Goal: Transaction & Acquisition: Book appointment/travel/reservation

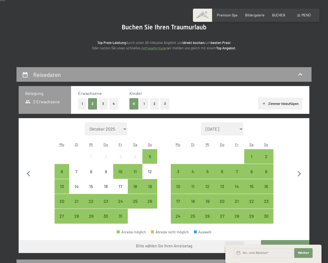
scroll to position [49, 0]
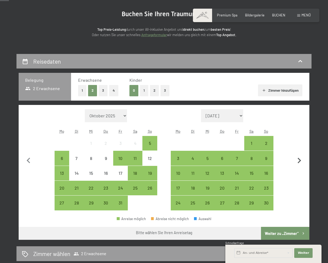
click at [298, 161] on icon "button" at bounding box center [299, 160] width 11 height 11
select select "2025-11-01"
select select "2025-12-01"
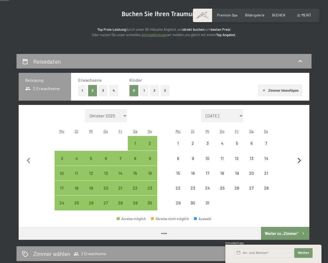
click at [298, 161] on icon "button" at bounding box center [299, 160] width 11 height 11
select select "[DATE]"
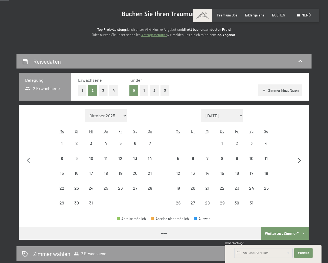
select select "2025-12-01"
select select "2026-01-01"
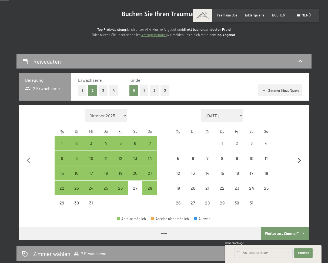
click at [298, 161] on icon "button" at bounding box center [299, 160] width 11 height 11
select select "2026-01-01"
select select "2026-02-01"
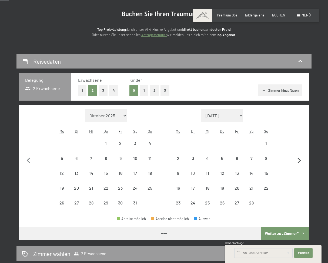
select select "2026-01-01"
select select "2026-02-01"
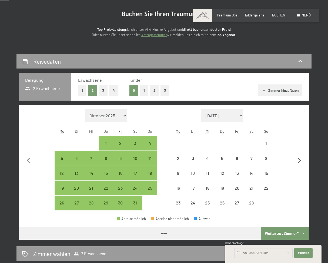
select select "2026-01-01"
select select "2026-02-01"
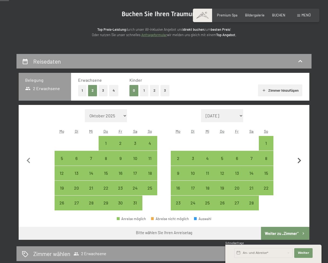
click at [298, 160] on icon "button" at bounding box center [299, 160] width 11 height 11
select select "2026-02-01"
select select "2026-03-01"
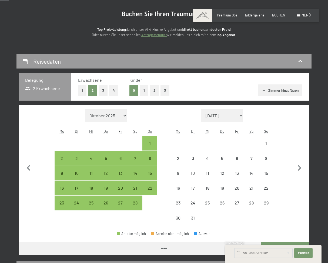
select select "2026-02-01"
select select "2026-03-01"
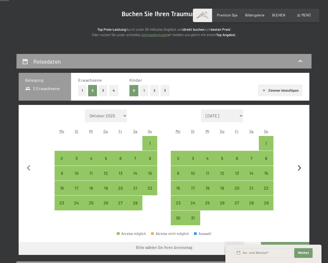
click at [300, 169] on icon "button" at bounding box center [300, 168] width 4 height 6
select select "[DATE]"
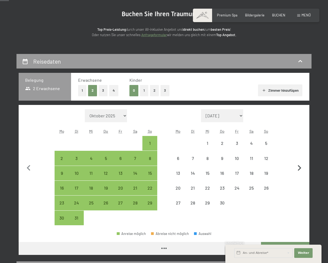
select select "[DATE]"
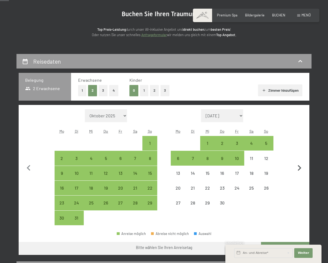
click at [300, 169] on icon "button" at bounding box center [300, 168] width 4 height 6
select select "2026-04-01"
select select "2026-05-01"
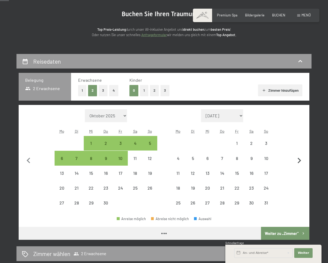
select select "2026-04-01"
select select "2026-05-01"
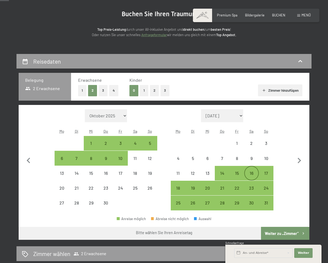
click at [252, 175] on div "16" at bounding box center [252, 178] width 14 height 14
select select "2026-04-01"
select select "2026-05-01"
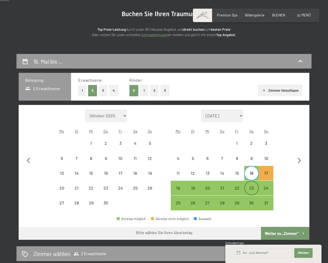
click at [252, 187] on div "23" at bounding box center [252, 193] width 14 height 14
select select "[DATE]"
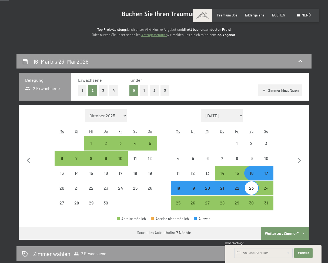
click at [282, 230] on button "Weiter zu „Zimmer“" at bounding box center [285, 233] width 48 height 13
select select "[DATE]"
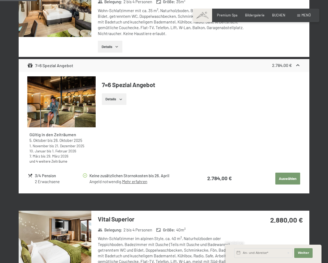
scroll to position [0, 0]
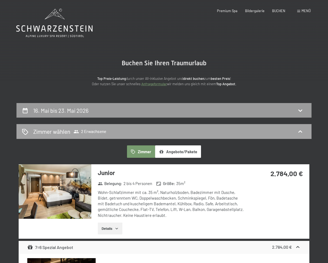
click at [118, 132] on div "Zimmer wählen 2 Erwachsene" at bounding box center [164, 132] width 284 height 8
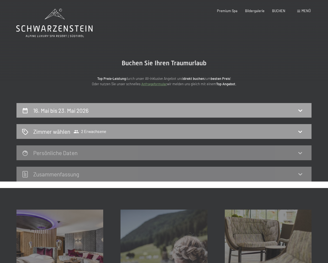
click at [112, 109] on div "16. Mai bis 23. Mai 2026" at bounding box center [164, 111] width 284 height 8
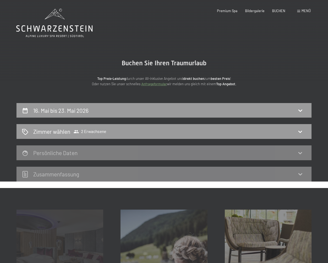
scroll to position [103, 0]
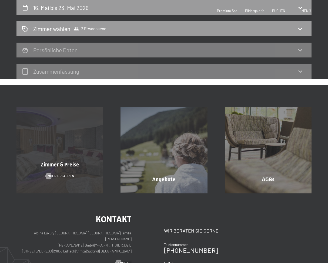
select select "[DATE]"
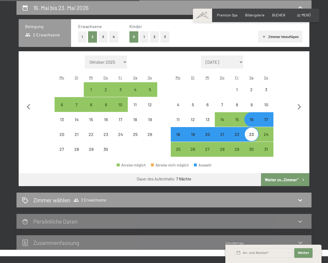
click at [81, 36] on button "1" at bounding box center [82, 36] width 8 height 11
select select "[DATE]"
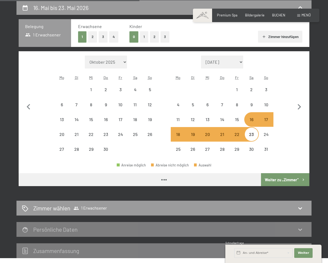
select select "[DATE]"
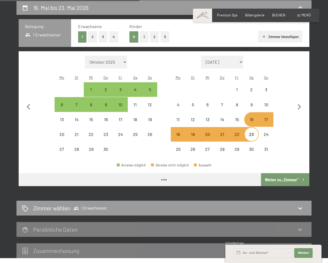
select select "[DATE]"
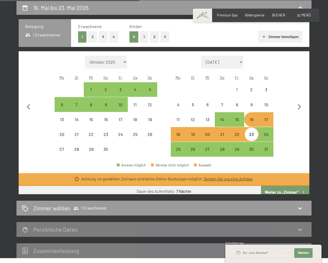
click at [253, 136] on div "23" at bounding box center [252, 139] width 14 height 14
select select "[DATE]"
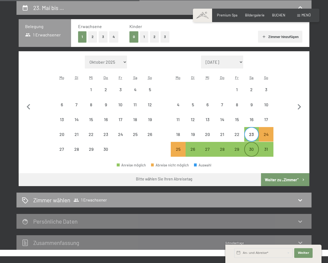
click at [251, 152] on div "30" at bounding box center [252, 154] width 14 height 14
select select "[DATE]"
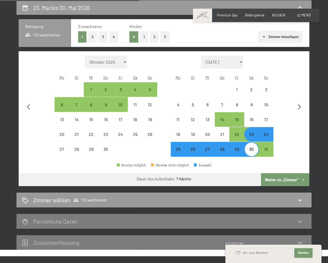
click at [270, 179] on button "Weiter zu „Zimmer“" at bounding box center [285, 179] width 48 height 13
select select "[DATE]"
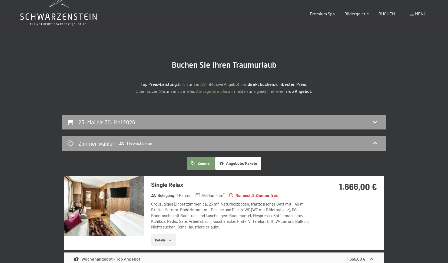
scroll to position [0, 0]
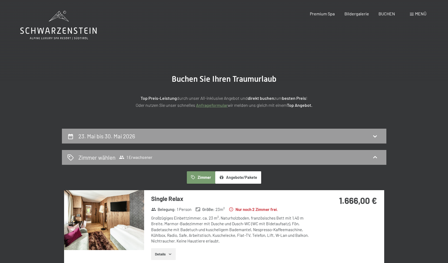
click at [328, 14] on span "Menü" at bounding box center [420, 13] width 11 height 5
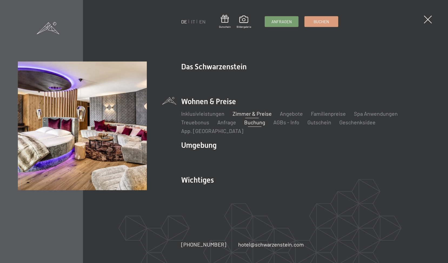
click at [246, 117] on link "Zimmer & Preise" at bounding box center [251, 114] width 39 height 6
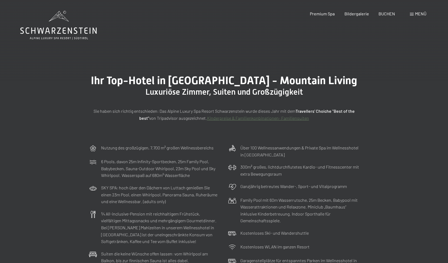
click at [416, 16] on span "Menü" at bounding box center [420, 13] width 11 height 5
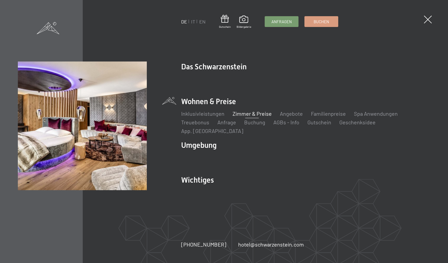
click at [242, 117] on link "Zimmer & Preise" at bounding box center [251, 114] width 39 height 6
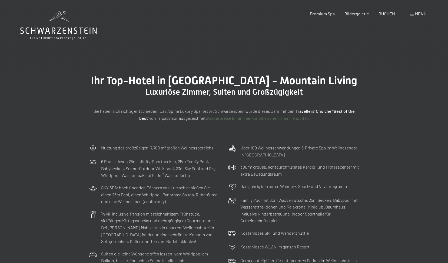
click at [418, 15] on span "Menü" at bounding box center [420, 13] width 11 height 5
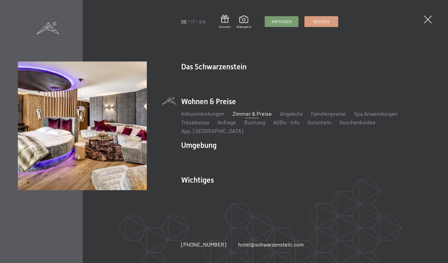
click at [262, 117] on link "Zimmer & Preise" at bounding box center [251, 114] width 39 height 6
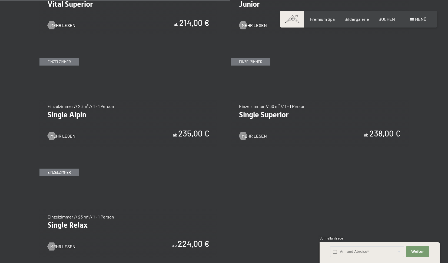
scroll to position [864, 0]
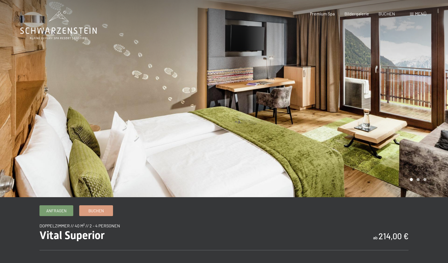
click at [419, 14] on span "Menü" at bounding box center [420, 13] width 11 height 5
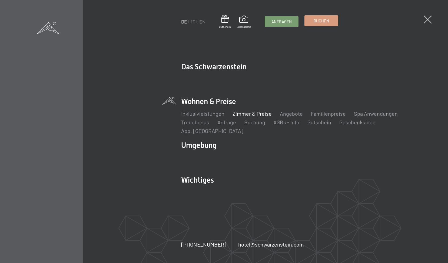
click at [320, 24] on link "Buchen" at bounding box center [321, 21] width 33 height 10
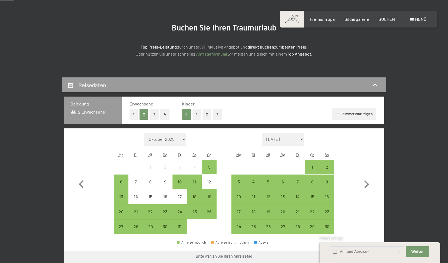
scroll to position [58, 0]
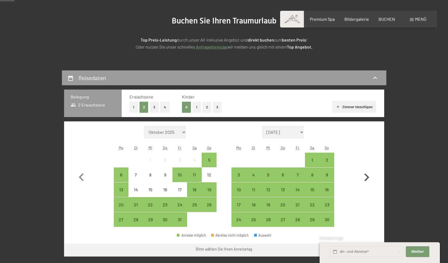
click at [364, 178] on icon "button" at bounding box center [367, 178] width 16 height 16
select select "2025-11-01"
select select "2025-12-01"
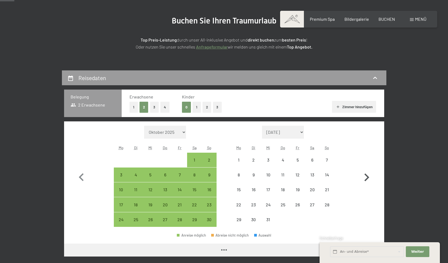
click at [364, 178] on icon "button" at bounding box center [367, 178] width 16 height 16
select select "2025-12-01"
select select "2026-01-01"
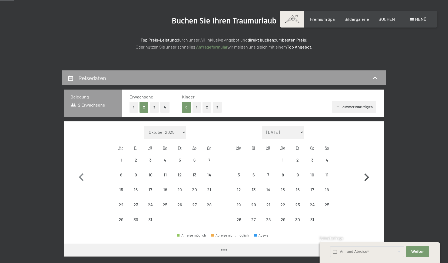
click at [364, 178] on icon "button" at bounding box center [367, 178] width 16 height 16
select select "[DATE]"
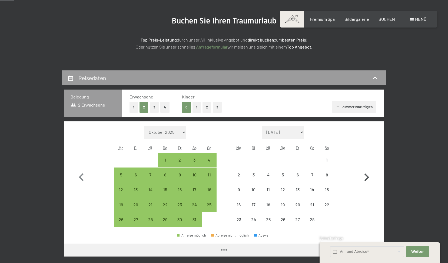
click at [364, 178] on icon "button" at bounding box center [367, 178] width 16 height 16
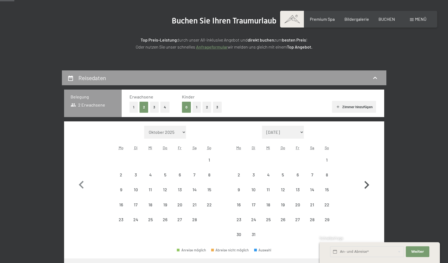
select select "[DATE]"
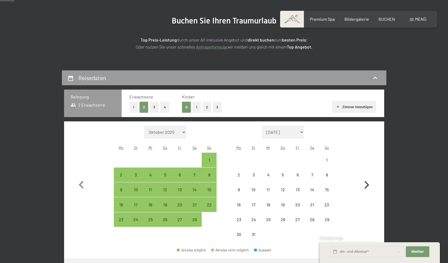
click at [364, 178] on icon "button" at bounding box center [367, 186] width 16 height 16
select select "[DATE]"
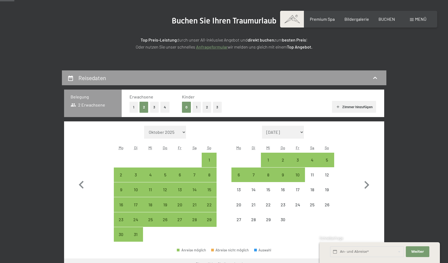
scroll to position [58, 0]
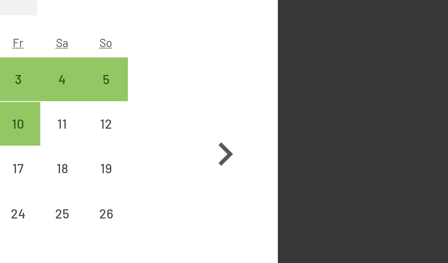
click at [367, 184] on icon "button" at bounding box center [366, 186] width 5 height 8
select select "[DATE]"
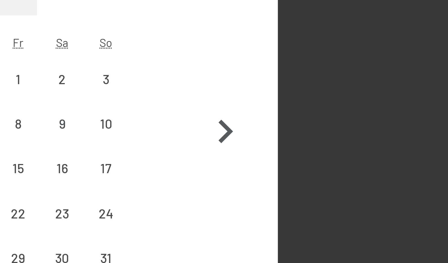
select select "[DATE]"
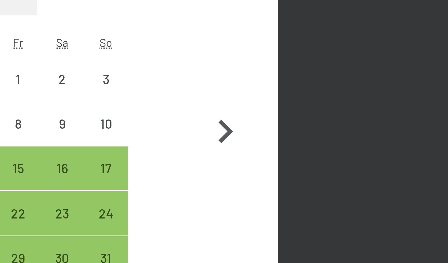
scroll to position [92, 0]
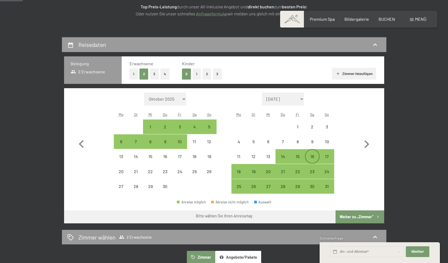
click at [314, 156] on div "16" at bounding box center [312, 162] width 14 height 14
select select "[DATE]"
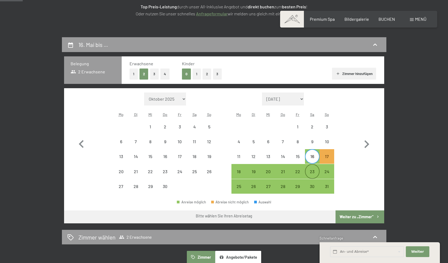
click at [312, 173] on div "23" at bounding box center [312, 177] width 14 height 14
select select "[DATE]"
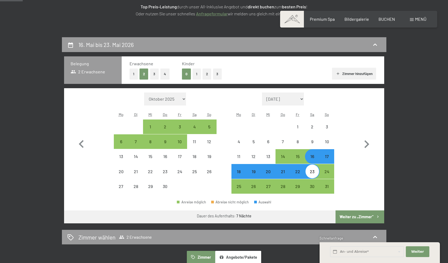
click at [363, 219] on button "Weiter zu „Zimmer“" at bounding box center [359, 217] width 48 height 13
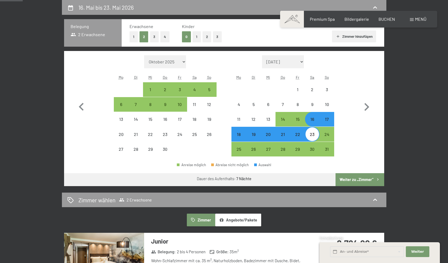
select select "[DATE]"
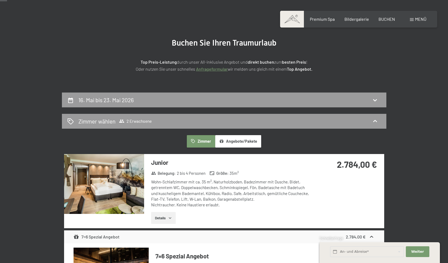
scroll to position [0, 0]
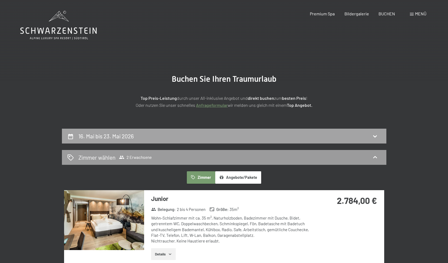
click at [104, 133] on h2 "16. Mai bis 23. Mai 2026" at bounding box center [105, 136] width 55 height 7
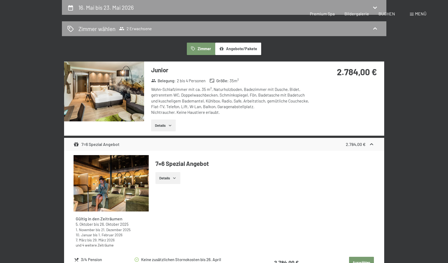
select select "[DATE]"
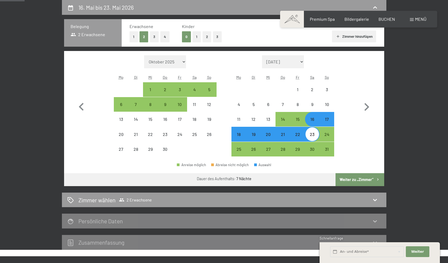
click at [133, 37] on button "1" at bounding box center [133, 36] width 8 height 11
select select "[DATE]"
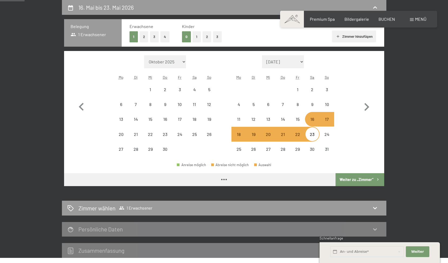
select select "[DATE]"
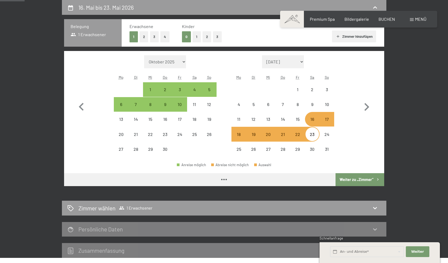
select select "[DATE]"
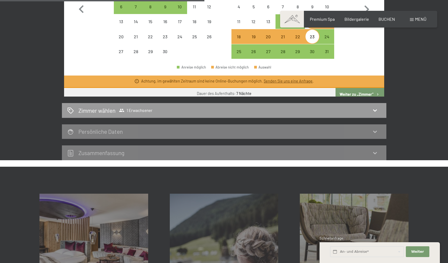
scroll to position [228, 0]
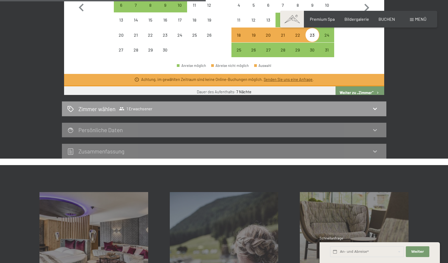
click at [360, 92] on button "Weiter zu „Zimmer“" at bounding box center [359, 92] width 48 height 13
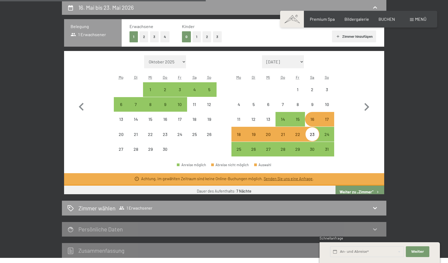
select select "[DATE]"
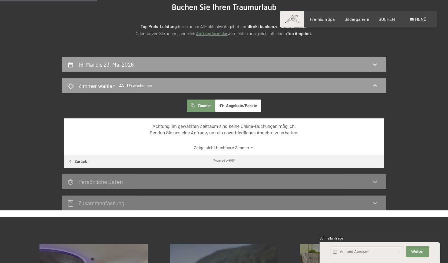
scroll to position [0, 0]
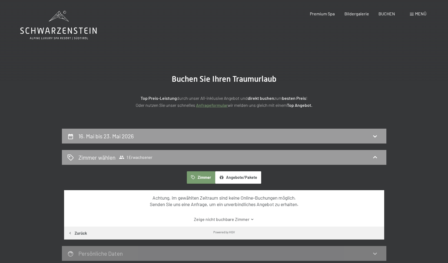
click at [146, 133] on div "16. Mai bis 23. Mai 2026" at bounding box center [223, 136] width 313 height 8
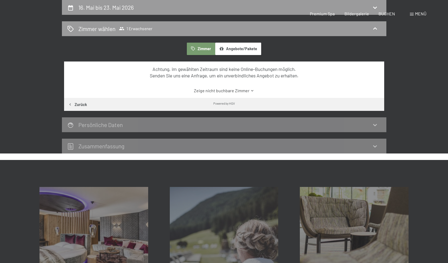
select select "[DATE]"
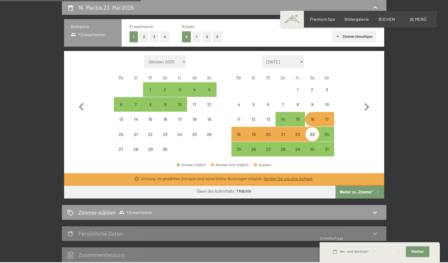
click at [315, 137] on div "23" at bounding box center [312, 139] width 14 height 14
select select "[DATE]"
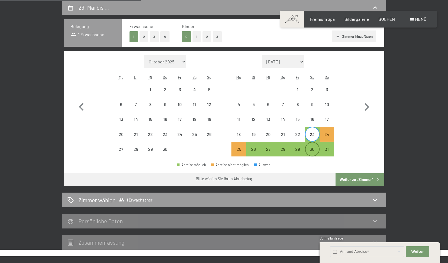
click at [312, 150] on div "30" at bounding box center [312, 154] width 14 height 14
select select "[DATE]"
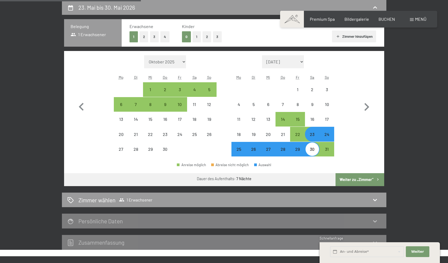
click at [347, 37] on button "Zimmer hinzufügen" at bounding box center [354, 37] width 44 height 12
select select "[DATE]"
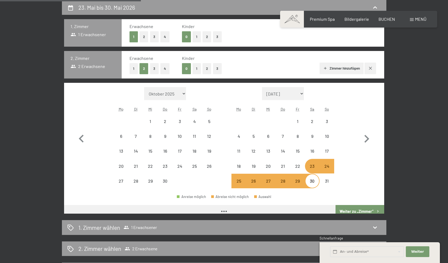
select select "[DATE]"
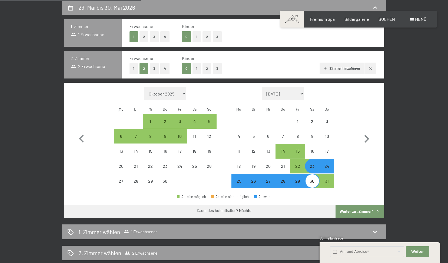
click at [345, 213] on button "Weiter zu „Zimmer“" at bounding box center [359, 211] width 48 height 13
select select "[DATE]"
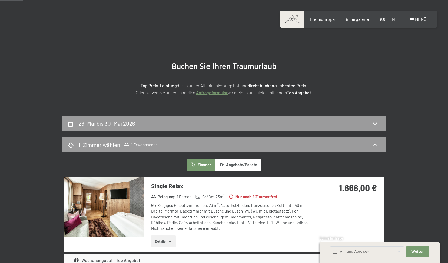
scroll to position [0, 0]
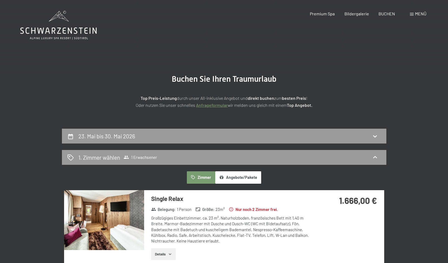
click at [419, 12] on span "Menü" at bounding box center [420, 13] width 11 height 5
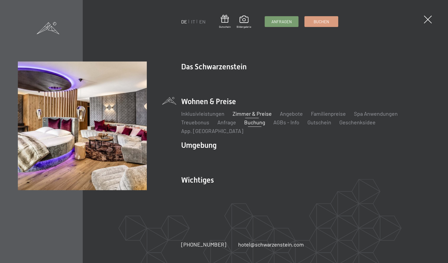
click at [256, 117] on link "Zimmer & Preise" at bounding box center [251, 114] width 39 height 6
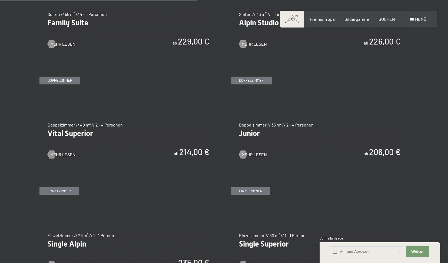
scroll to position [743, 0]
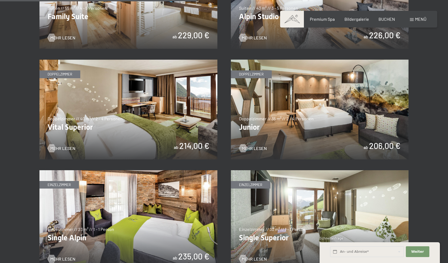
click at [153, 119] on img at bounding box center [128, 110] width 178 height 100
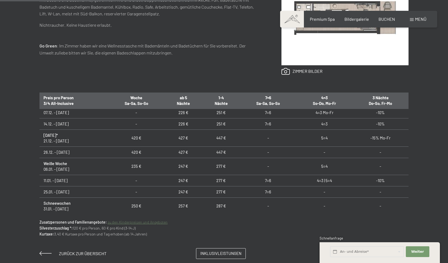
scroll to position [87, 0]
click at [330, 61] on img at bounding box center [344, 17] width 127 height 95
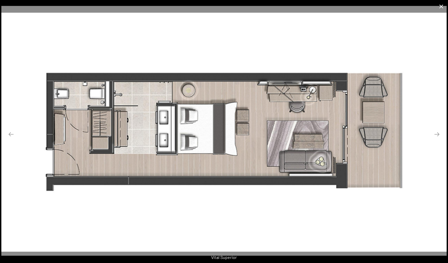
click at [440, 6] on button "Close gallery" at bounding box center [441, 6] width 14 height 13
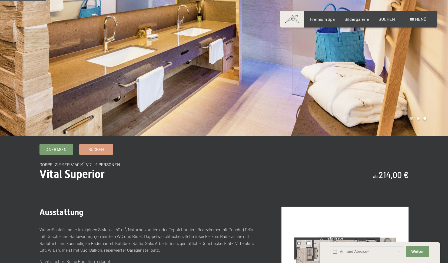
scroll to position [74, 0]
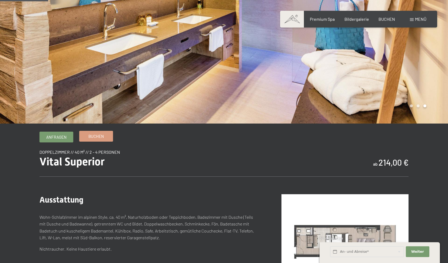
click at [91, 137] on span "Buchen" at bounding box center [95, 137] width 15 height 6
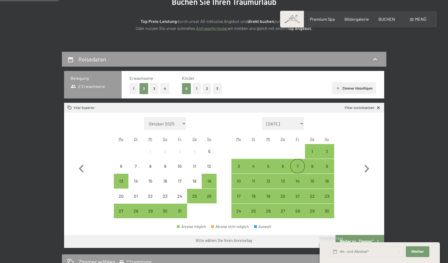
scroll to position [78, 0]
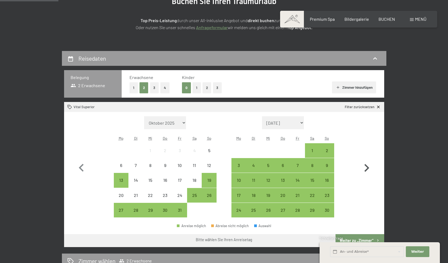
click at [365, 169] on icon "button" at bounding box center [367, 169] width 16 height 16
select select "[DATE]"
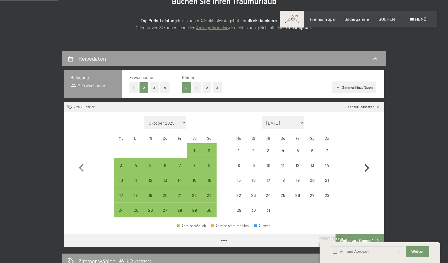
click at [365, 169] on icon "button" at bounding box center [367, 169] width 16 height 16
select select "[DATE]"
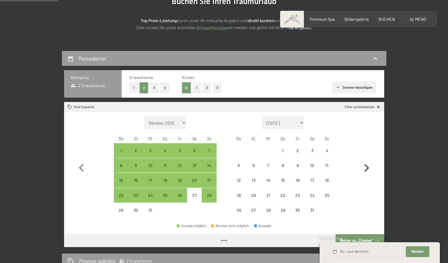
click at [365, 169] on icon "button" at bounding box center [367, 169] width 16 height 16
select select "2026-01-01"
select select "2026-02-01"
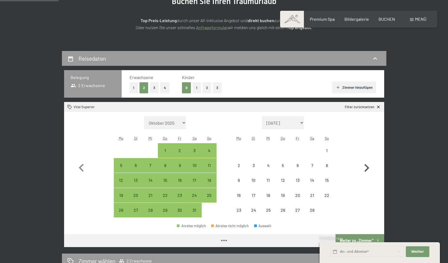
click at [365, 169] on icon "button" at bounding box center [367, 169] width 16 height 16
select select "2026-02-01"
select select "2026-03-01"
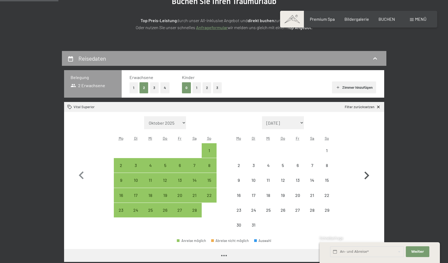
click at [365, 169] on icon "button" at bounding box center [367, 176] width 16 height 16
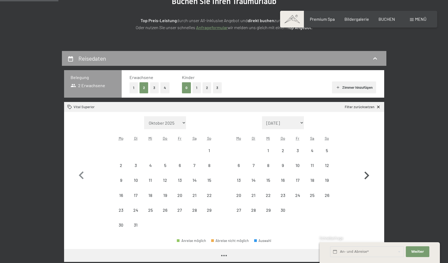
click at [365, 169] on icon "button" at bounding box center [367, 176] width 16 height 16
select select "2026-04-01"
select select "2026-05-01"
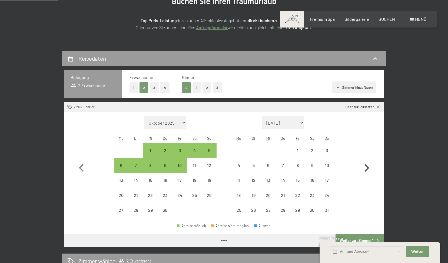
select select "2026-04-01"
select select "2026-05-01"
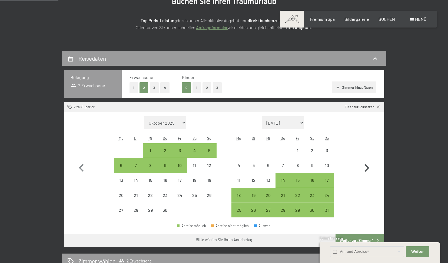
click at [365, 169] on icon "button" at bounding box center [367, 169] width 16 height 16
select select "2026-05-01"
select select "2026-06-01"
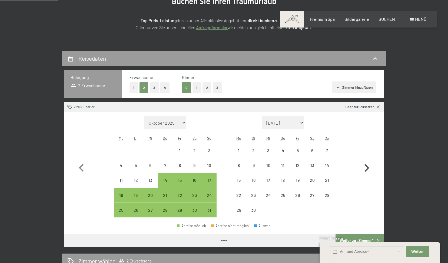
select select "2026-05-01"
select select "2026-06-01"
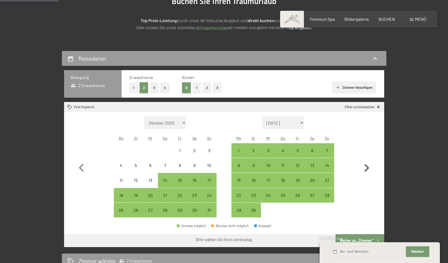
click at [365, 169] on icon "button" at bounding box center [367, 169] width 16 height 16
select select "2026-06-01"
select select "2026-07-01"
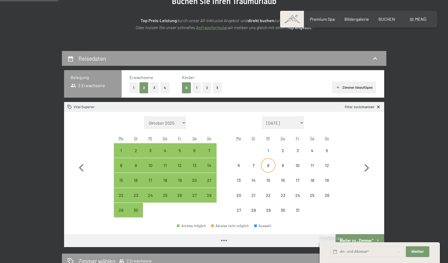
select select "2026-06-01"
select select "2026-07-01"
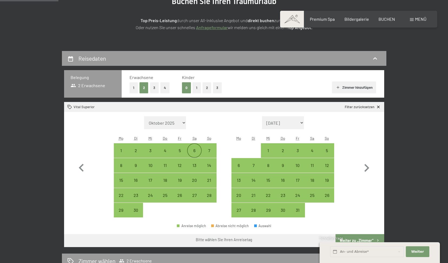
click at [195, 151] on div "6" at bounding box center [195, 156] width 14 height 14
select select "2026-06-01"
select select "2026-07-01"
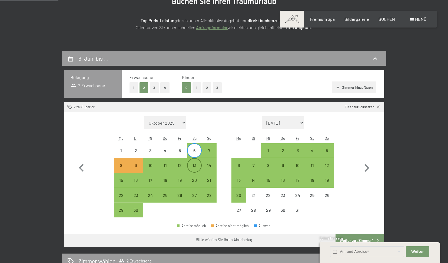
click at [195, 166] on div "13" at bounding box center [195, 170] width 14 height 14
select select "[DATE]"
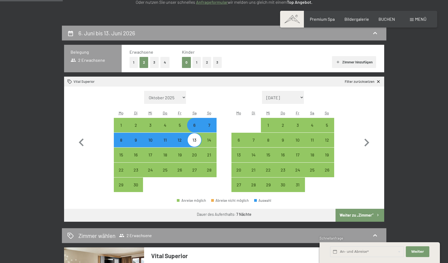
click at [361, 214] on button "Weiter zu „Zimmer“" at bounding box center [359, 215] width 48 height 13
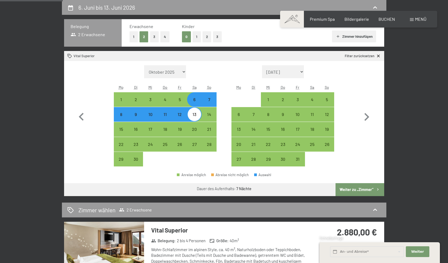
select select "[DATE]"
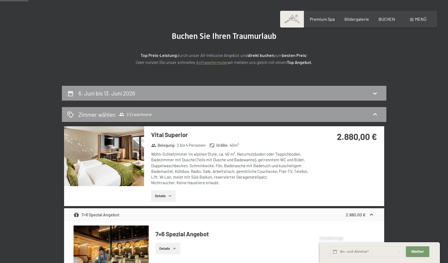
scroll to position [0, 0]
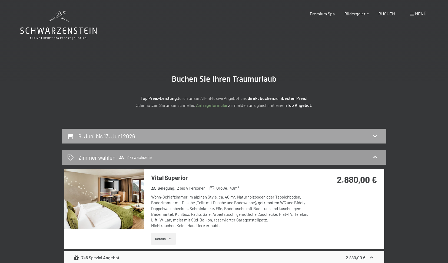
click at [129, 136] on h2 "6. Juni bis 13. Juni 2026" at bounding box center [106, 136] width 57 height 7
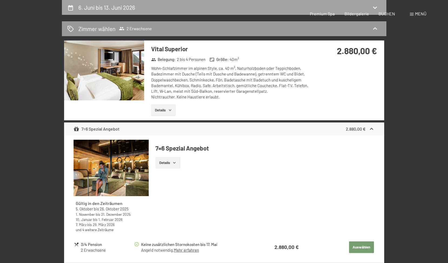
select select "[DATE]"
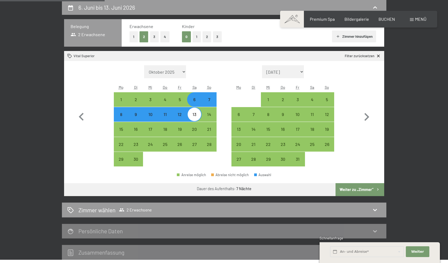
click at [134, 35] on button "1" at bounding box center [133, 36] width 8 height 11
select select "[DATE]"
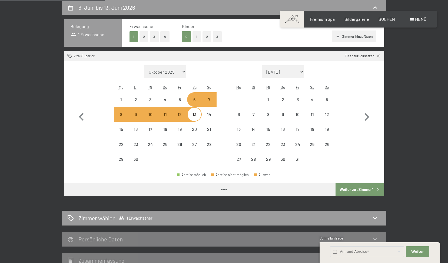
select select "[DATE]"
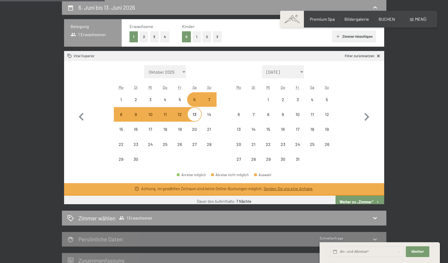
click at [195, 102] on div "6" at bounding box center [195, 105] width 14 height 14
select select "[DATE]"
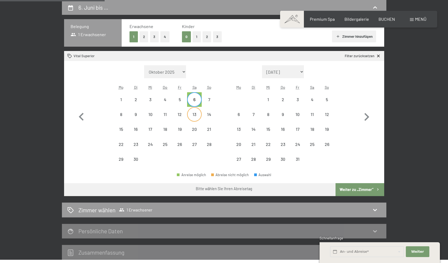
click at [196, 116] on div "13" at bounding box center [195, 119] width 14 height 14
select select "[DATE]"
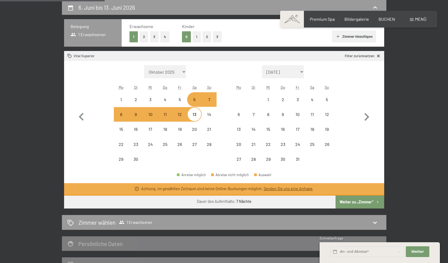
click at [196, 116] on div "13" at bounding box center [195, 119] width 14 height 14
select select "[DATE]"
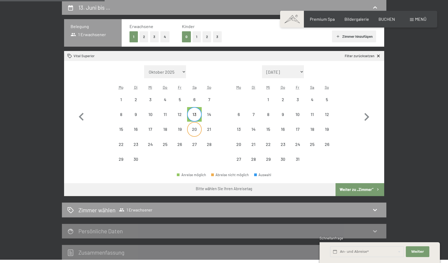
click at [195, 130] on div "20" at bounding box center [195, 134] width 14 height 14
select select "[DATE]"
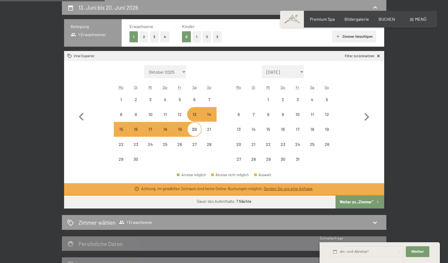
click at [194, 132] on div "20" at bounding box center [195, 134] width 14 height 14
select select "[DATE]"
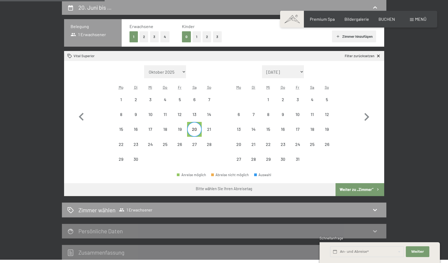
click at [196, 145] on span "Einwilligung Marketing*" at bounding box center [194, 147] width 45 height 5
click at [169, 145] on input "Einwilligung Marketing*" at bounding box center [166, 147] width 5 height 5
checkbox input "false"
click at [195, 144] on div "27" at bounding box center [195, 149] width 14 height 14
select select "[DATE]"
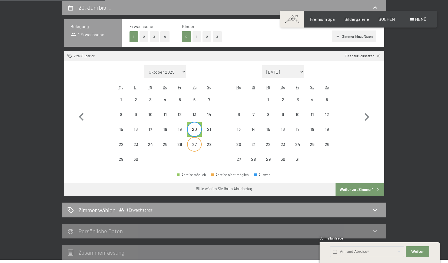
select select "[DATE]"
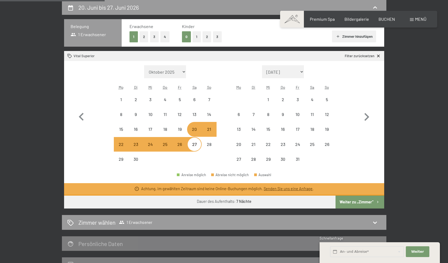
click at [209, 132] on div "21" at bounding box center [209, 134] width 14 height 14
select select "[DATE]"
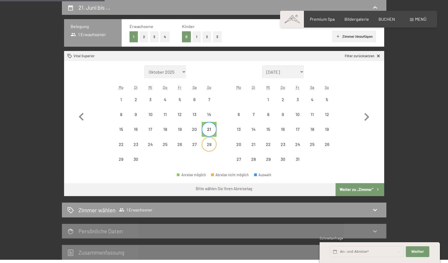
click at [209, 144] on div "28" at bounding box center [209, 149] width 14 height 14
select select "[DATE]"
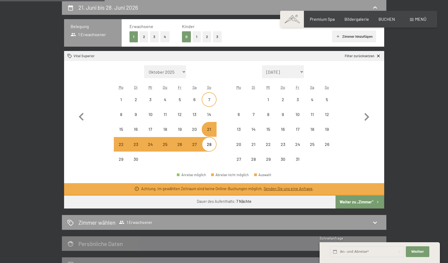
click at [209, 102] on div "7" at bounding box center [209, 105] width 14 height 14
select select "[DATE]"
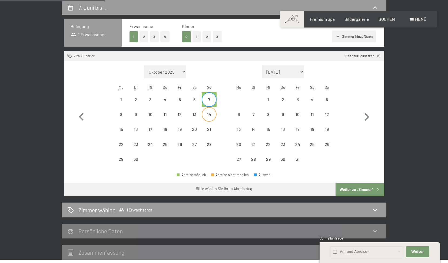
click at [208, 115] on div "14" at bounding box center [209, 119] width 14 height 14
select select "[DATE]"
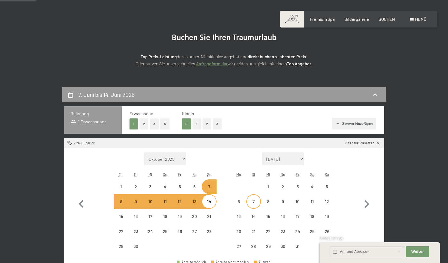
scroll to position [41, 0]
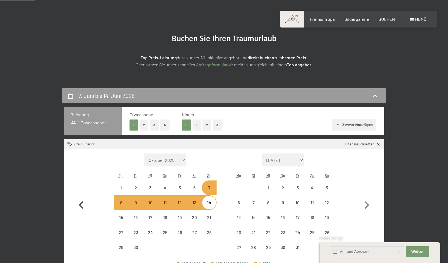
click at [82, 205] on icon "button" at bounding box center [82, 206] width 16 height 16
select select "[DATE]"
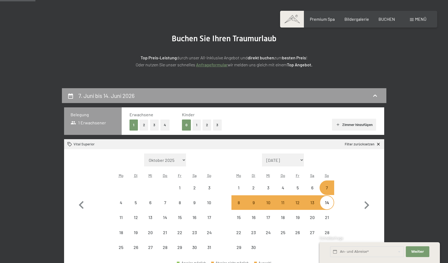
select select "[DATE]"
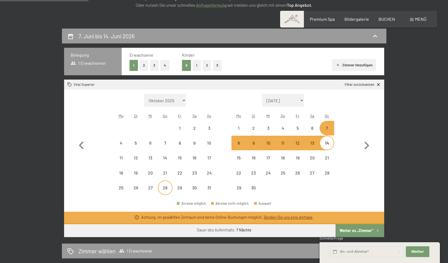
scroll to position [101, 0]
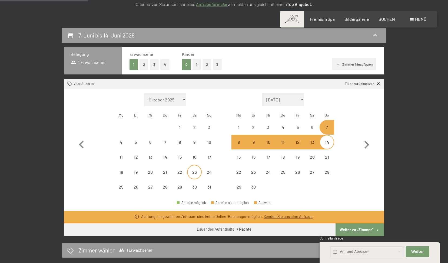
click at [194, 172] on div "23" at bounding box center [195, 177] width 14 height 14
select select "[DATE]"
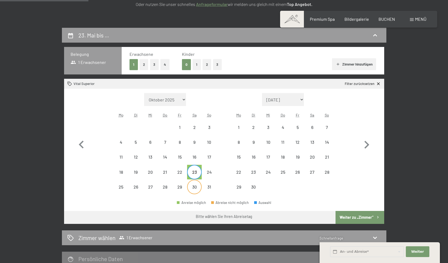
click at [195, 187] on div "30" at bounding box center [195, 192] width 14 height 14
select select "[DATE]"
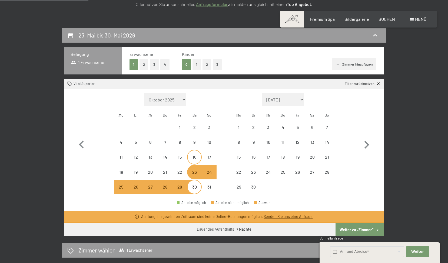
click at [198, 159] on div "16" at bounding box center [195, 162] width 14 height 14
select select "[DATE]"
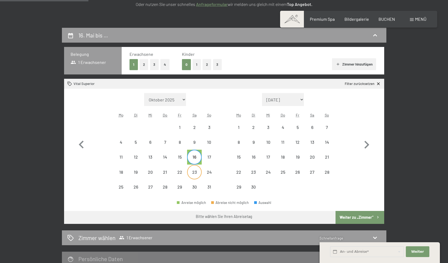
click at [196, 172] on div "23" at bounding box center [195, 177] width 14 height 14
select select "[DATE]"
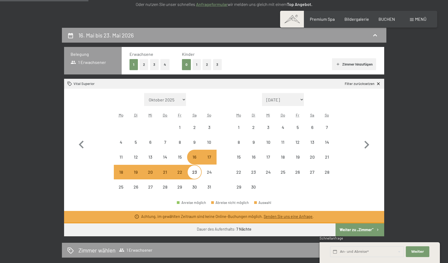
click at [208, 158] on div "17" at bounding box center [209, 162] width 14 height 14
select select "[DATE]"
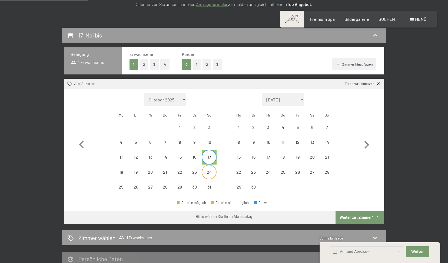
click at [210, 172] on div "24" at bounding box center [209, 177] width 14 height 14
select select "[DATE]"
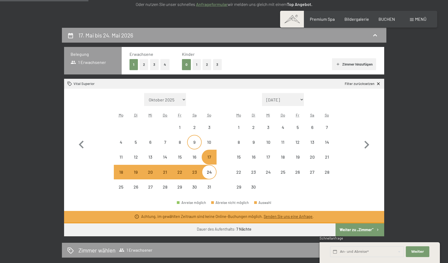
click at [194, 143] on div "9" at bounding box center [195, 147] width 14 height 14
select select "[DATE]"
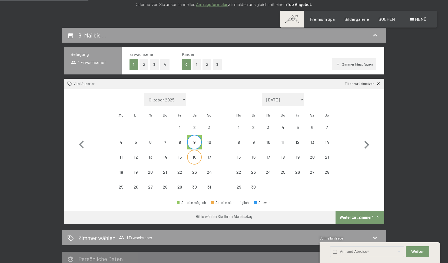
click at [194, 155] on div "16" at bounding box center [195, 162] width 14 height 14
select select "[DATE]"
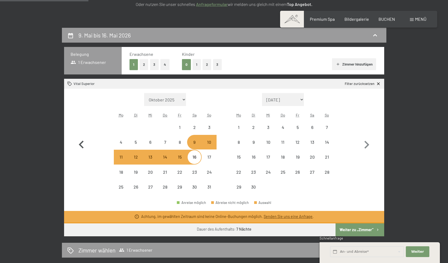
click at [79, 145] on icon "button" at bounding box center [81, 145] width 5 height 8
select select "[DATE]"
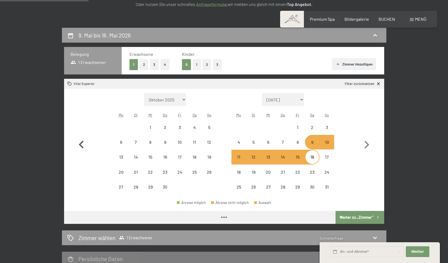
select select "[DATE]"
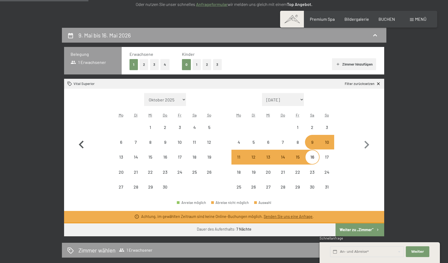
click at [79, 145] on icon "button" at bounding box center [81, 145] width 5 height 8
select select "[DATE]"
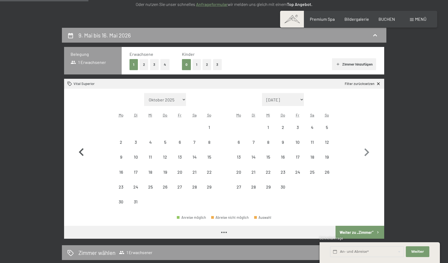
select select "[DATE]"
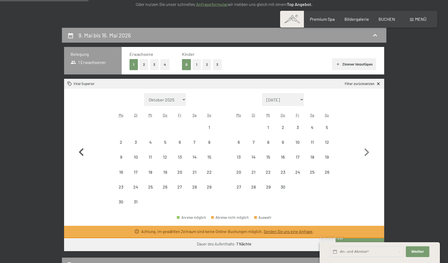
click at [79, 145] on button "button" at bounding box center [82, 151] width 16 height 116
select select "[DATE]"
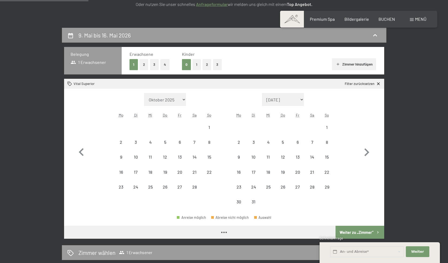
select select "[DATE]"
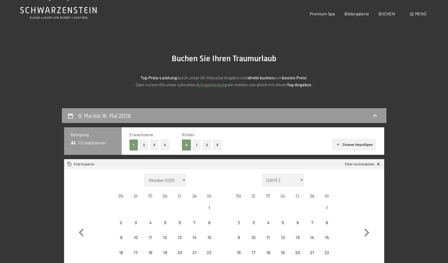
scroll to position [0, 0]
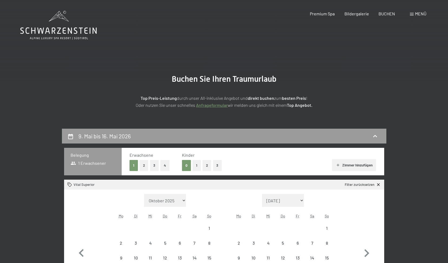
click at [421, 14] on span "Menü" at bounding box center [420, 13] width 11 height 5
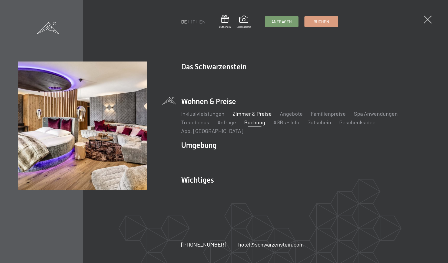
click at [246, 117] on link "Zimmer & Preise" at bounding box center [251, 114] width 39 height 6
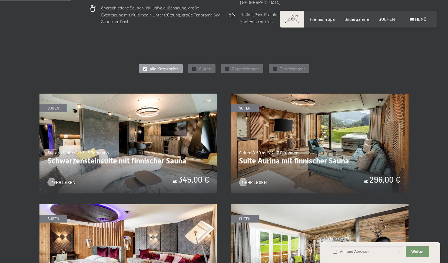
scroll to position [267, 0]
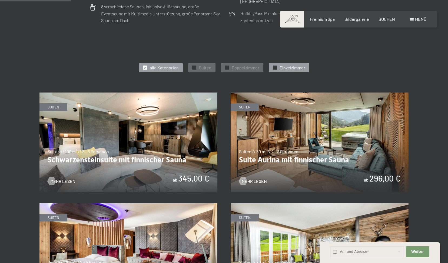
click at [292, 69] on span "Einzelzimmer" at bounding box center [292, 68] width 26 height 6
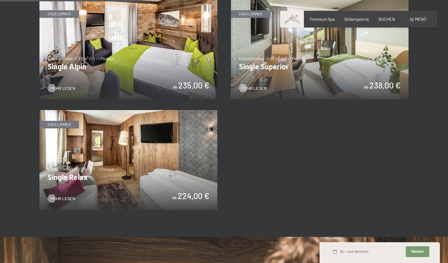
scroll to position [360, 0]
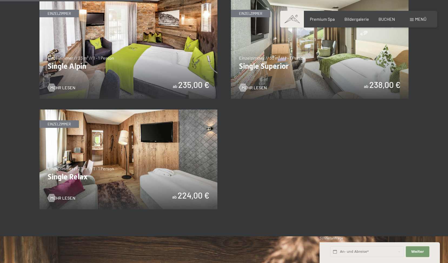
click at [147, 157] on img at bounding box center [128, 160] width 178 height 100
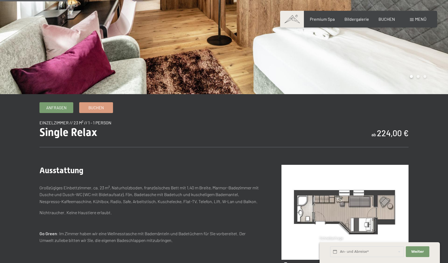
scroll to position [104, 0]
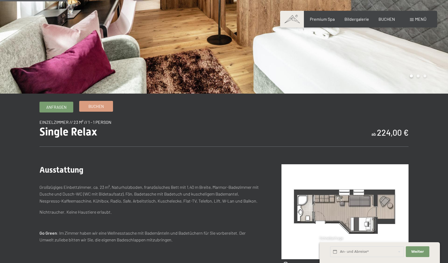
click at [99, 109] on span "Buchen" at bounding box center [95, 107] width 15 height 6
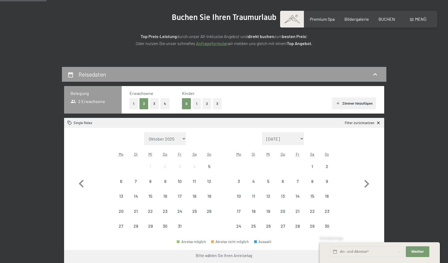
scroll to position [63, 0]
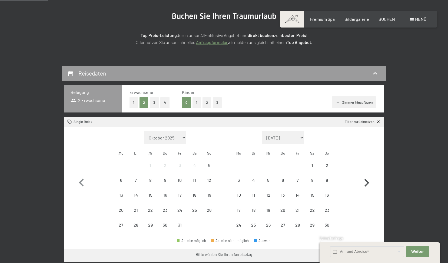
click at [366, 183] on icon "button" at bounding box center [367, 183] width 16 height 16
select select "[DATE]"
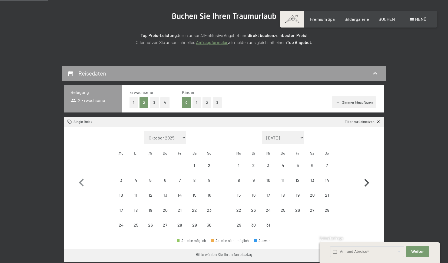
click at [368, 183] on icon "button" at bounding box center [366, 183] width 5 height 8
select select "[DATE]"
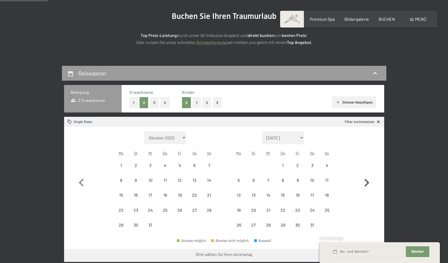
click at [368, 183] on icon "button" at bounding box center [366, 183] width 5 height 8
select select "[DATE]"
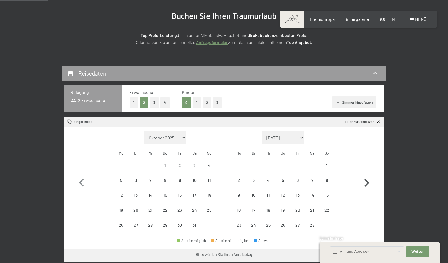
click at [368, 183] on icon "button" at bounding box center [366, 183] width 5 height 8
select select "[DATE]"
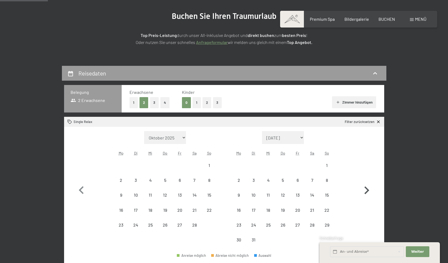
select select "[DATE]"
click at [368, 183] on icon "button" at bounding box center [367, 191] width 16 height 16
select select "[DATE]"
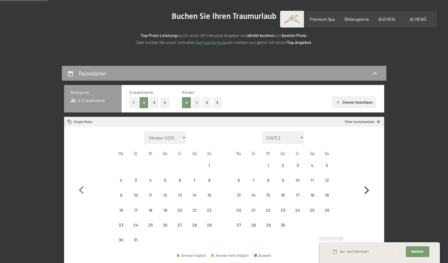
click at [368, 183] on icon "button" at bounding box center [367, 191] width 16 height 16
select select "[DATE]"
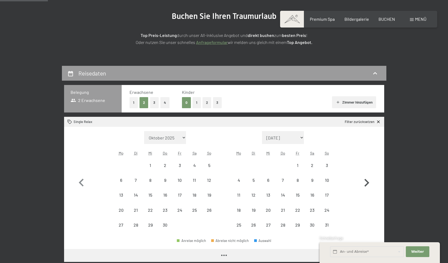
select select "[DATE]"
click at [312, 183] on div "9" at bounding box center [312, 185] width 14 height 14
select select "[DATE]"
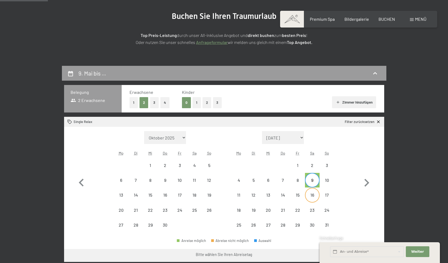
click at [314, 197] on div "16" at bounding box center [312, 200] width 14 height 14
select select "[DATE]"
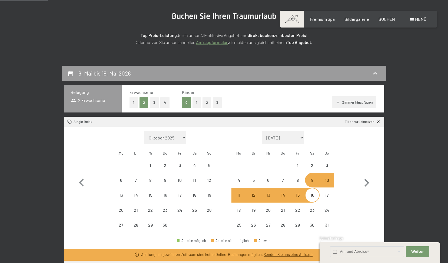
click at [313, 197] on div "16" at bounding box center [312, 200] width 14 height 14
select select "[DATE]"
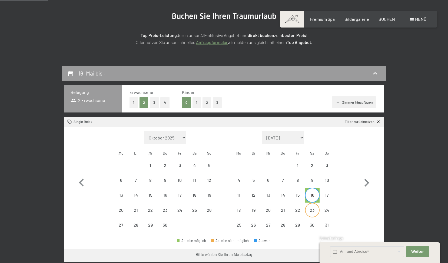
click at [313, 210] on div "23" at bounding box center [312, 215] width 14 height 14
select select "[DATE]"
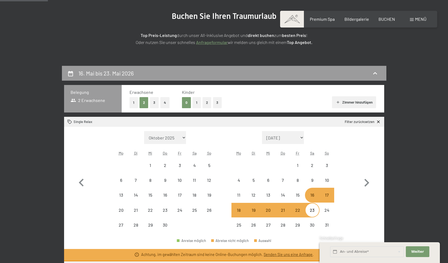
click at [313, 212] on div "23" at bounding box center [312, 215] width 14 height 14
select select "[DATE]"
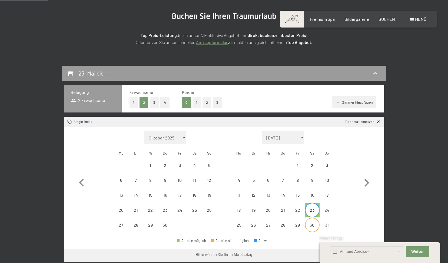
click at [314, 224] on div "30" at bounding box center [312, 230] width 14 height 14
select select "[DATE]"
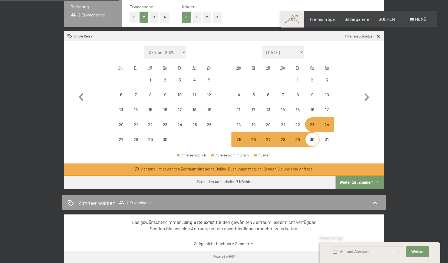
scroll to position [150, 0]
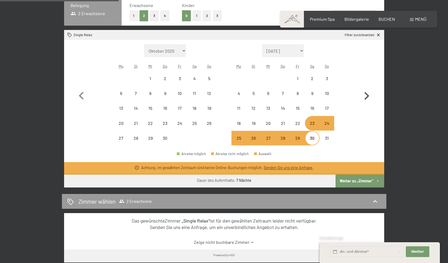
click at [366, 92] on icon "button" at bounding box center [367, 96] width 16 height 16
select select "[DATE]"
select select "2026-06-01"
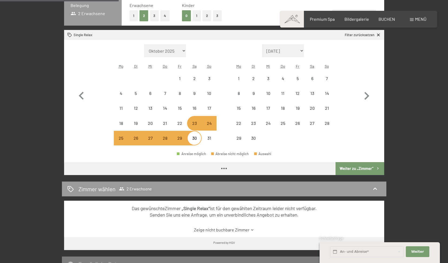
select select "[DATE]"
select select "2026-06-01"
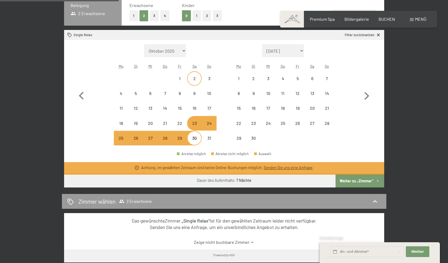
click at [192, 80] on div "2" at bounding box center [195, 83] width 14 height 14
select select "[DATE]"
select select "2026-06-01"
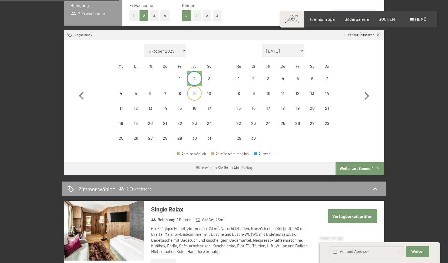
click at [192, 92] on div "9" at bounding box center [195, 98] width 14 height 14
select select "[DATE]"
select select "2026-06-01"
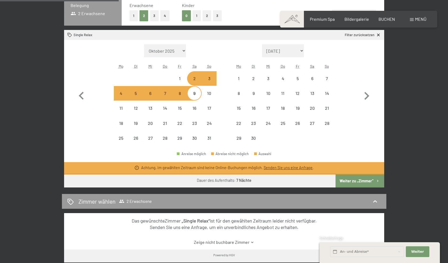
click at [194, 96] on div "9" at bounding box center [195, 98] width 14 height 14
select select "[DATE]"
select select "2026-06-01"
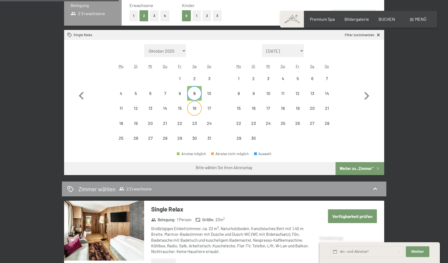
click at [194, 108] on div "16" at bounding box center [195, 113] width 14 height 14
select select "[DATE]"
select select "2026-06-01"
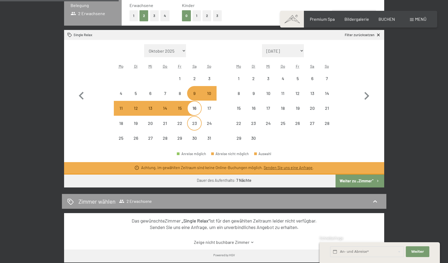
click at [195, 121] on div "23" at bounding box center [195, 124] width 14 height 14
select select "[DATE]"
select select "2026-06-01"
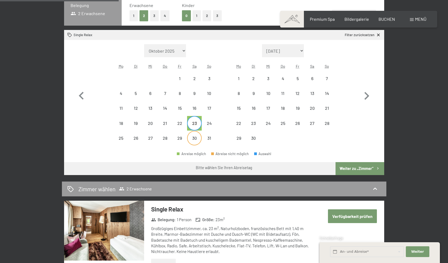
click at [195, 138] on div "30" at bounding box center [195, 143] width 14 height 14
select select "[DATE]"
select select "2026-06-01"
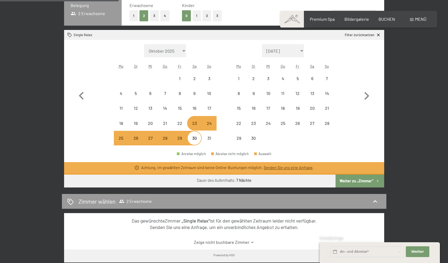
click at [208, 126] on div "24" at bounding box center [209, 128] width 14 height 14
select select "[DATE]"
select select "2026-06-01"
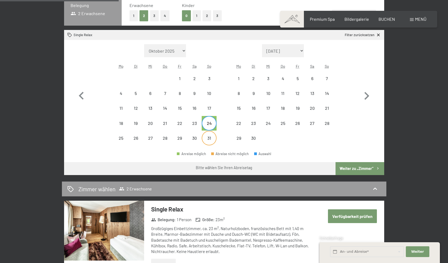
click at [209, 139] on div "31" at bounding box center [209, 143] width 14 height 14
select select "[DATE]"
select select "2026-06-01"
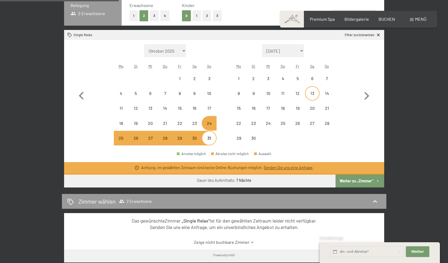
click at [314, 94] on div "13" at bounding box center [312, 98] width 14 height 14
select select "[DATE]"
select select "2026-06-01"
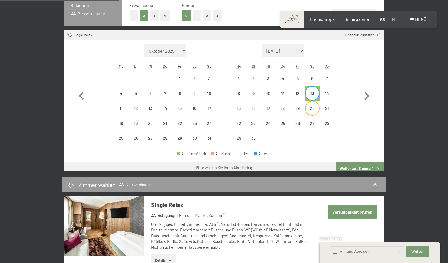
click at [310, 108] on div "20" at bounding box center [312, 113] width 14 height 14
select select "[DATE]"
select select "2026-06-01"
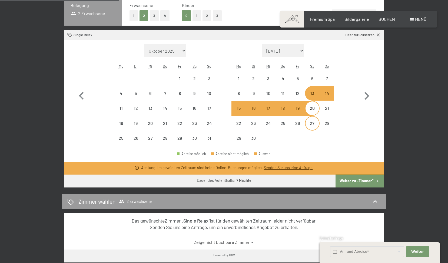
click at [315, 122] on div "27" at bounding box center [312, 128] width 14 height 14
select select "[DATE]"
select select "2026-06-01"
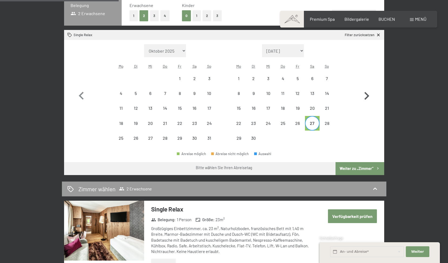
click at [366, 98] on icon "button" at bounding box center [366, 96] width 5 height 8
select select "2026-06-01"
select select "2026-07-01"
click at [366, 98] on icon "button" at bounding box center [366, 96] width 5 height 8
select select "2026-07-01"
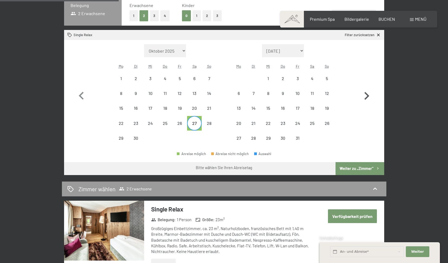
select select "2026-08-01"
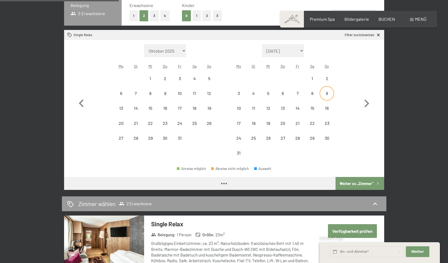
select select "2026-07-01"
select select "2026-08-01"
click at [312, 93] on div "8" at bounding box center [312, 98] width 14 height 14
select select "2026-07-01"
select select "2026-08-01"
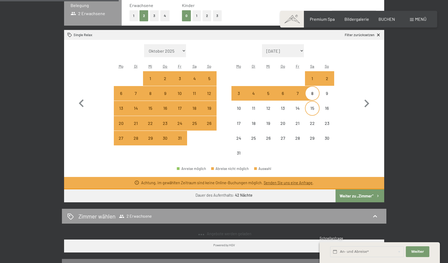
click at [311, 107] on div "15" at bounding box center [312, 113] width 14 height 14
select select "2026-07-01"
select select "2026-08-01"
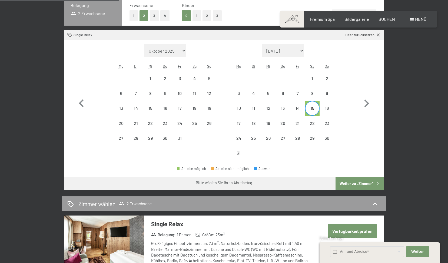
click at [311, 107] on div "15" at bounding box center [312, 113] width 14 height 14
select select "2026-07-01"
select select "2026-08-01"
click at [311, 109] on div "15" at bounding box center [312, 113] width 14 height 14
select select "2026-07-01"
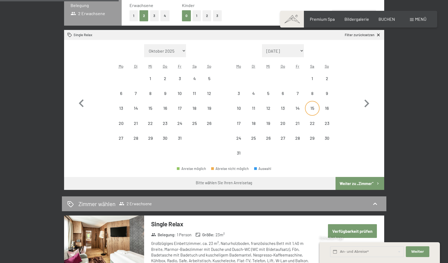
select select "2026-08-01"
click at [311, 122] on div "22" at bounding box center [312, 128] width 14 height 14
select select "2026-07-01"
select select "2026-08-01"
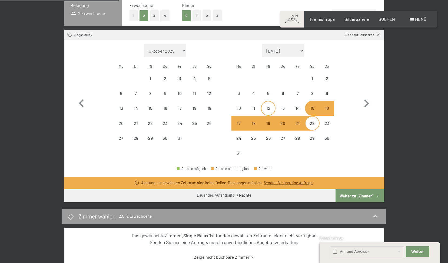
click at [267, 109] on div "12" at bounding box center [268, 113] width 14 height 14
select select "2026-07-01"
select select "2026-08-01"
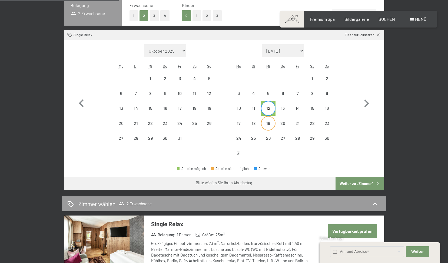
click at [270, 125] on div "19" at bounding box center [268, 128] width 14 height 14
select select "2026-07-01"
select select "2026-08-01"
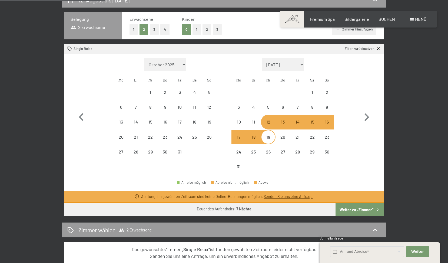
scroll to position [136, 0]
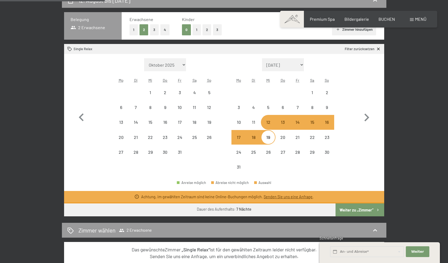
click at [134, 29] on button "1" at bounding box center [133, 29] width 8 height 11
select select "2026-07-01"
select select "2026-08-01"
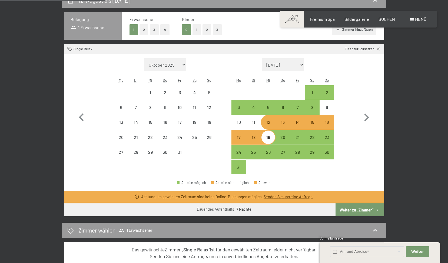
select select "2026-07-01"
select select "2026-08-01"
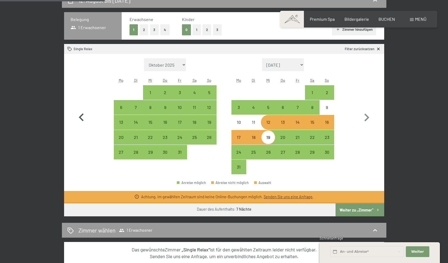
click at [83, 117] on icon "button" at bounding box center [82, 118] width 16 height 16
select select "2026-06-01"
select select "2026-07-01"
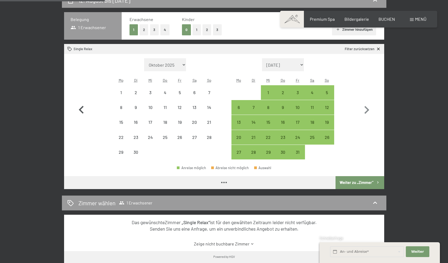
select select "2026-06-01"
select select "2026-07-01"
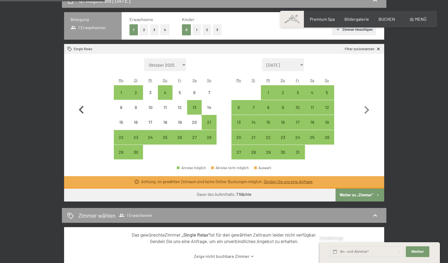
click at [83, 117] on icon "button" at bounding box center [82, 110] width 16 height 16
select select "[DATE]"
select select "2026-06-01"
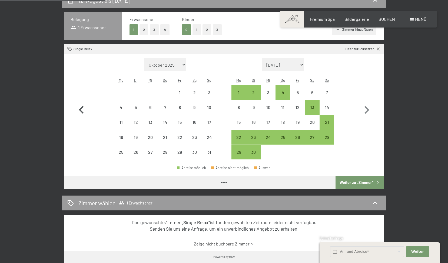
select select "[DATE]"
select select "2026-06-01"
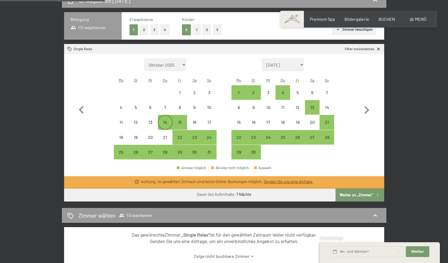
click at [167, 125] on div "14" at bounding box center [165, 127] width 14 height 14
select select "[DATE]"
select select "2026-06-01"
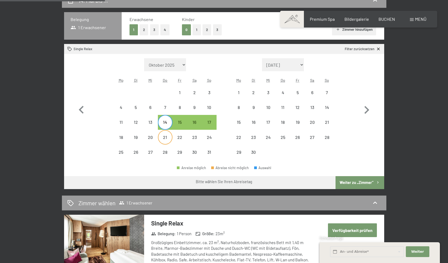
click at [165, 136] on div "21" at bounding box center [165, 142] width 14 height 14
select select "[DATE]"
select select "2026-06-01"
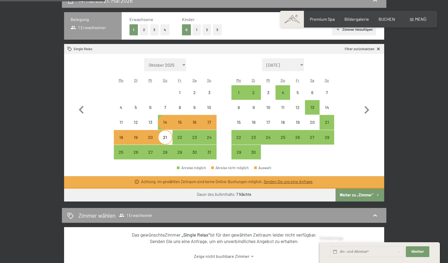
click at [183, 123] on div "15" at bounding box center [180, 127] width 14 height 14
select select "[DATE]"
select select "2026-06-01"
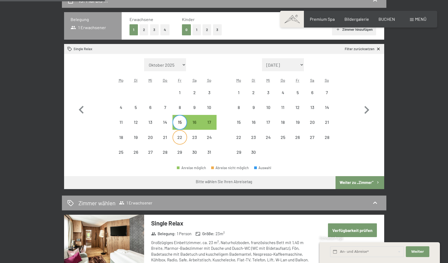
click at [180, 137] on div "22" at bounding box center [180, 142] width 14 height 14
select select "[DATE]"
select select "2026-06-01"
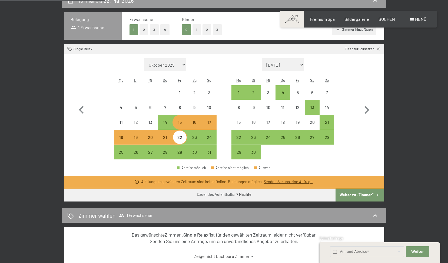
click at [195, 124] on div "16" at bounding box center [195, 127] width 14 height 14
select select "[DATE]"
select select "2026-06-01"
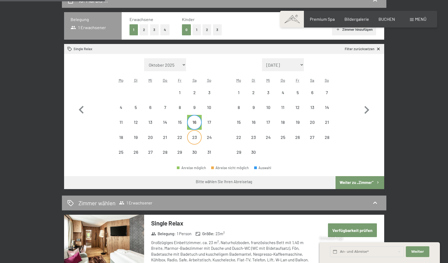
click at [194, 136] on div "23" at bounding box center [195, 142] width 14 height 14
select select "[DATE]"
select select "2026-06-01"
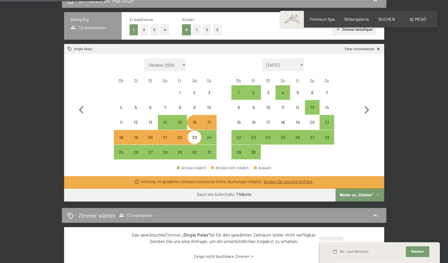
click at [196, 141] on div "23" at bounding box center [195, 142] width 14 height 14
select select "[DATE]"
select select "2026-06-01"
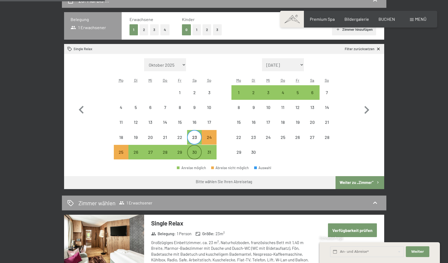
click at [194, 152] on div "30" at bounding box center [195, 157] width 14 height 14
select select "[DATE]"
select select "2026-06-01"
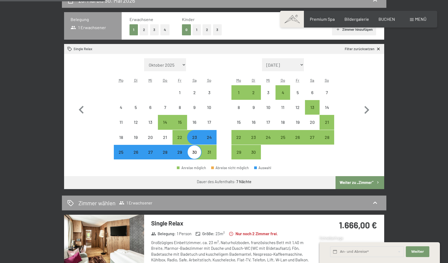
click at [195, 156] on div "30" at bounding box center [195, 157] width 14 height 14
select select "[DATE]"
select select "2026-06-01"
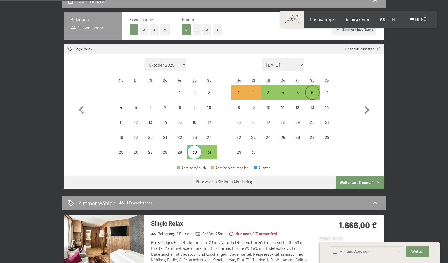
click at [312, 93] on div "6" at bounding box center [312, 98] width 14 height 14
select select "[DATE]"
select select "2026-06-01"
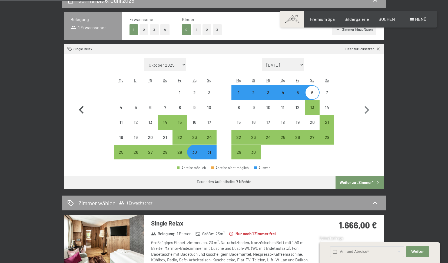
click at [80, 111] on icon "button" at bounding box center [82, 110] width 16 height 16
select select "[DATE]"
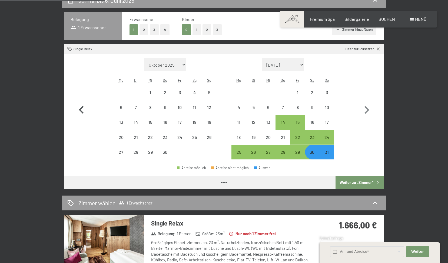
select select "[DATE]"
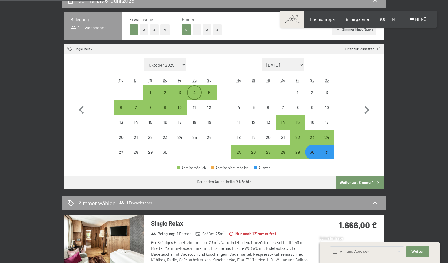
click at [195, 91] on div "4" at bounding box center [195, 98] width 14 height 14
select select "[DATE]"
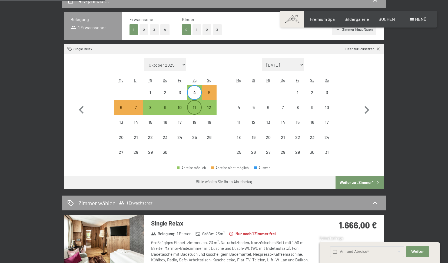
click at [194, 106] on div "11" at bounding box center [195, 112] width 14 height 14
select select "[DATE]"
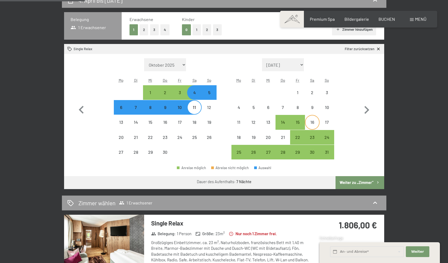
click at [315, 121] on div "16" at bounding box center [312, 127] width 14 height 14
select select "[DATE]"
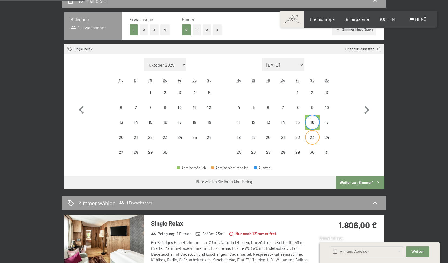
click at [312, 137] on div "23" at bounding box center [312, 142] width 14 height 14
select select "[DATE]"
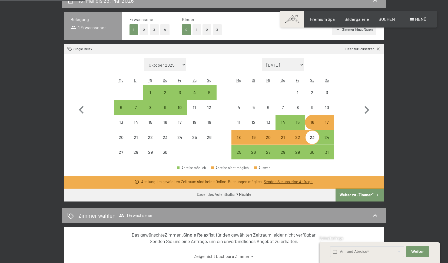
click at [328, 126] on div "17" at bounding box center [327, 127] width 14 height 14
select select "[DATE]"
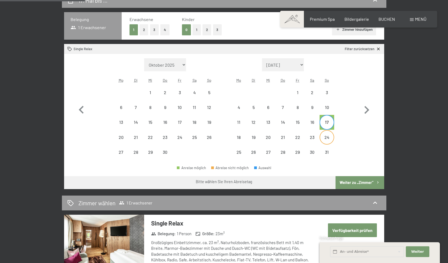
click at [325, 140] on div "24" at bounding box center [327, 142] width 14 height 14
select select "[DATE]"
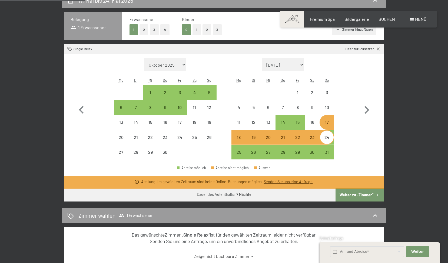
click at [269, 138] on div "20" at bounding box center [268, 142] width 14 height 14
select select "[DATE]"
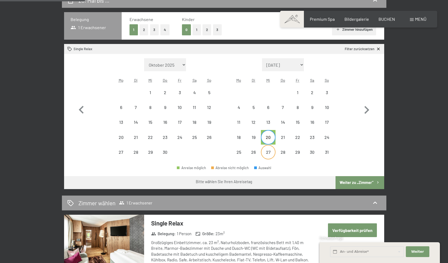
click at [267, 150] on div "27" at bounding box center [268, 157] width 14 height 14
select select "[DATE]"
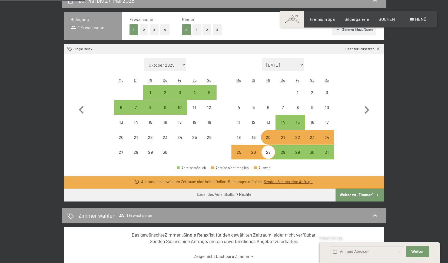
click at [298, 138] on div "22" at bounding box center [297, 142] width 14 height 14
select select "[DATE]"
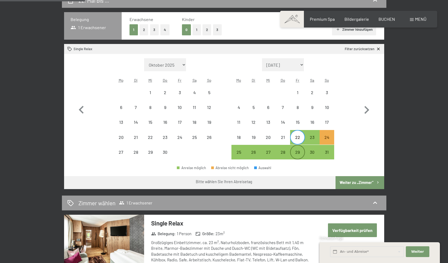
click at [298, 151] on div "29" at bounding box center [297, 157] width 14 height 14
select select "[DATE]"
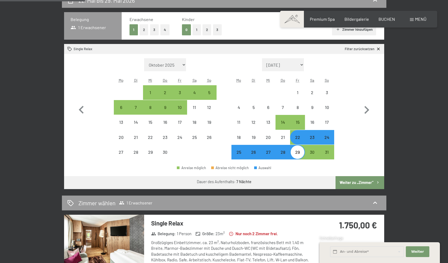
click at [313, 138] on div "23" at bounding box center [312, 142] width 14 height 14
select select "[DATE]"
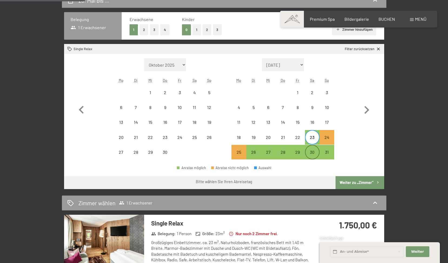
click at [313, 151] on div "30" at bounding box center [312, 157] width 14 height 14
select select "[DATE]"
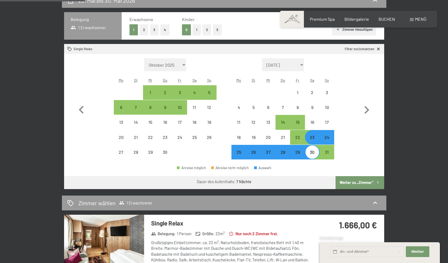
click at [311, 139] on div "23" at bounding box center [312, 142] width 14 height 14
select select "[DATE]"
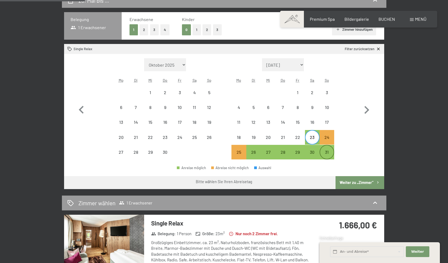
click at [327, 154] on div "31" at bounding box center [327, 157] width 14 height 14
select select "[DATE]"
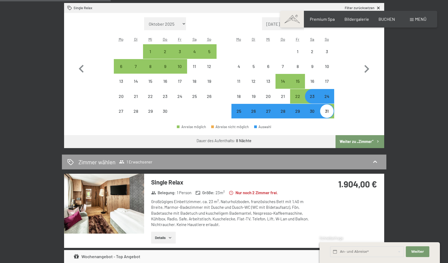
scroll to position [177, 0]
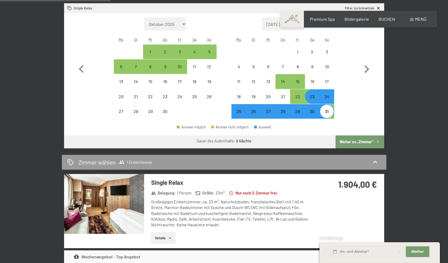
click at [311, 100] on div "23" at bounding box center [312, 102] width 14 height 14
select select "[DATE]"
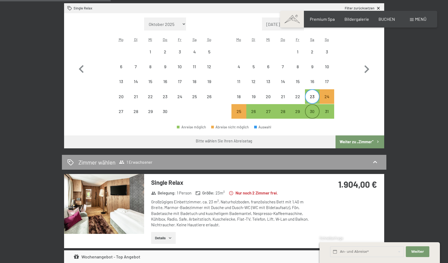
click at [311, 110] on div "30" at bounding box center [312, 116] width 14 height 14
select select "[DATE]"
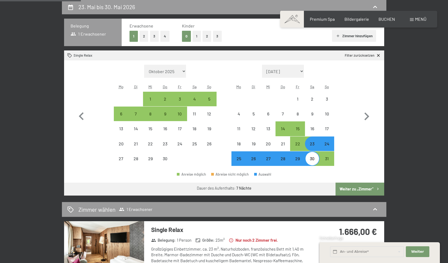
scroll to position [129, 0]
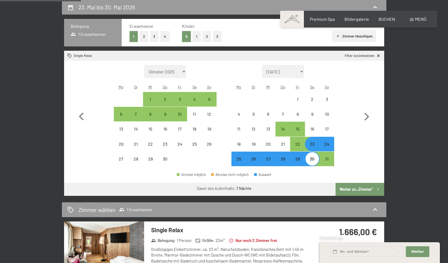
click at [312, 144] on div "23" at bounding box center [312, 149] width 14 height 14
select select "[DATE]"
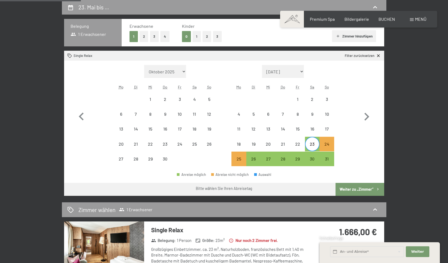
click at [143, 37] on button "2" at bounding box center [143, 36] width 9 height 11
select select "[DATE]"
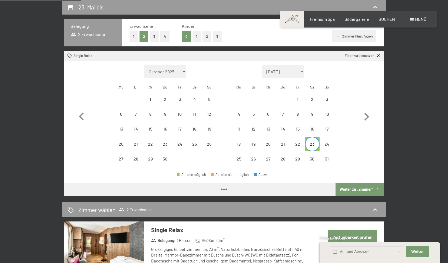
select select "[DATE]"
click at [313, 158] on div "30" at bounding box center [312, 164] width 14 height 14
select select "[DATE]"
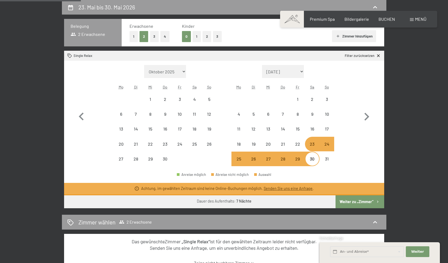
click at [312, 147] on div "23" at bounding box center [312, 149] width 14 height 14
select select "[DATE]"
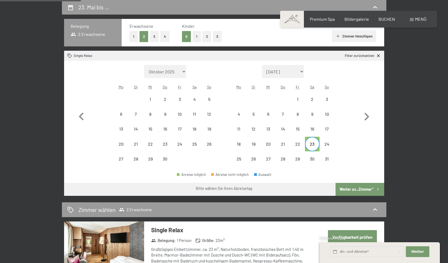
click at [378, 55] on icon at bounding box center [378, 56] width 3 height 3
select select "[DATE]"
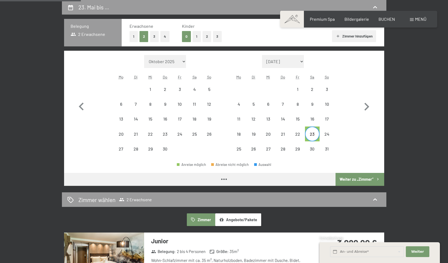
select select "[DATE]"
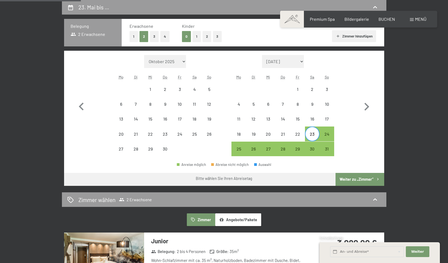
click at [309, 136] on div "23" at bounding box center [312, 139] width 14 height 14
select select "[DATE]"
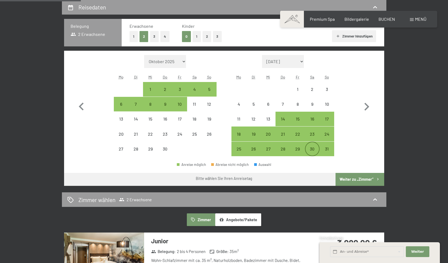
click at [314, 147] on div "30" at bounding box center [312, 154] width 14 height 14
select select "[DATE]"
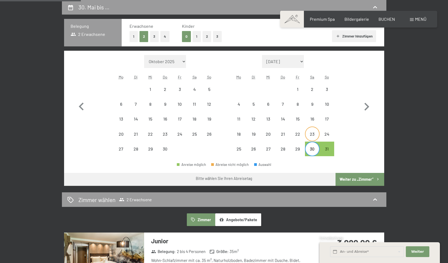
click at [313, 134] on div "23" at bounding box center [312, 139] width 14 height 14
select select "[DATE]"
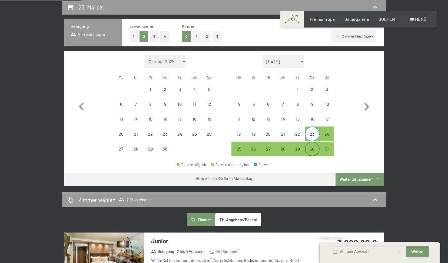
drag, startPoint x: 315, startPoint y: 148, endPoint x: 319, endPoint y: 149, distance: 3.7
click at [315, 148] on div "30" at bounding box center [312, 154] width 14 height 14
select select "[DATE]"
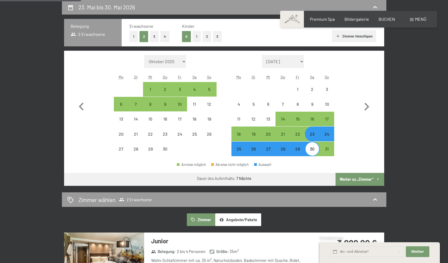
click at [356, 176] on button "Weiter zu „Zimmer“" at bounding box center [359, 179] width 48 height 13
select select "[DATE]"
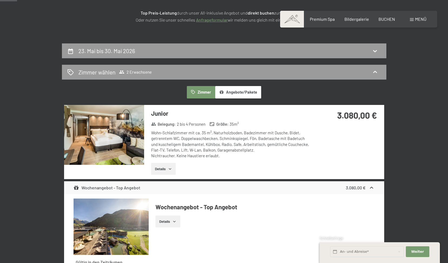
scroll to position [86, 0]
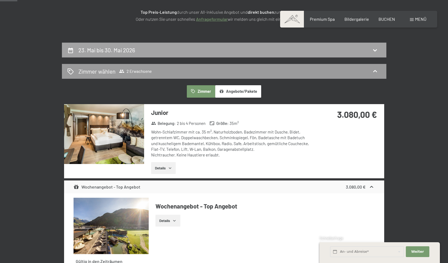
click at [366, 51] on div "23. Mai bis 30. Mai 2026" at bounding box center [223, 50] width 313 height 8
select select "[DATE]"
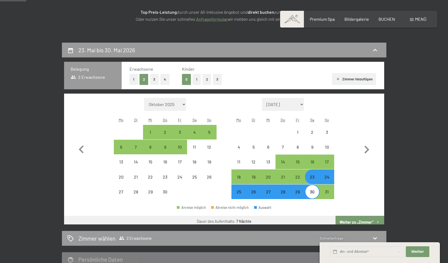
scroll to position [129, 0]
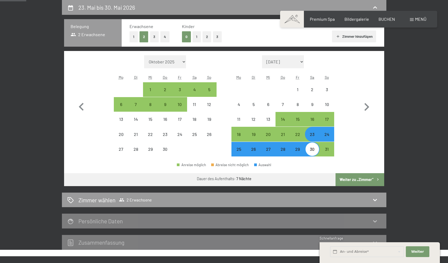
click at [312, 135] on div "23" at bounding box center [312, 139] width 14 height 14
select select "[DATE]"
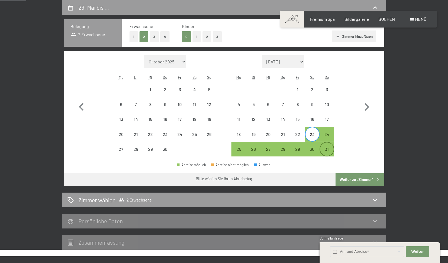
click at [329, 148] on div "31" at bounding box center [327, 154] width 14 height 14
select select "[DATE]"
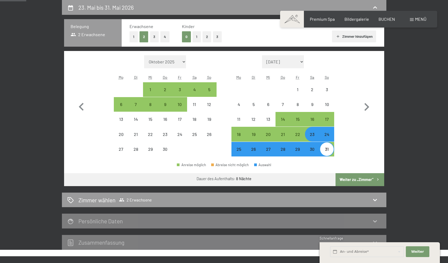
click at [356, 178] on button "Weiter zu „Zimmer“" at bounding box center [359, 179] width 48 height 13
select select "[DATE]"
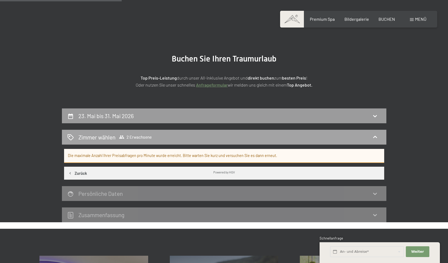
scroll to position [0, 0]
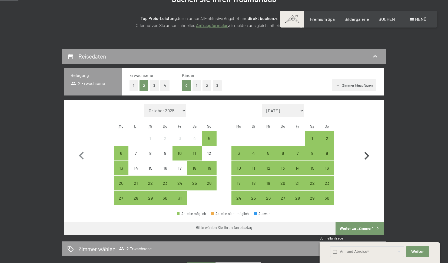
scroll to position [83, 0]
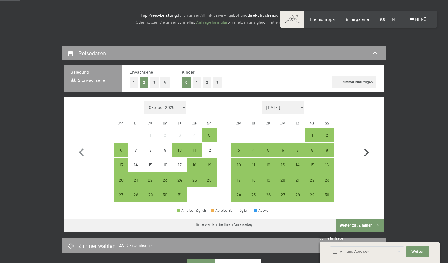
click at [364, 154] on icon "button" at bounding box center [367, 153] width 16 height 16
select select "[DATE]"
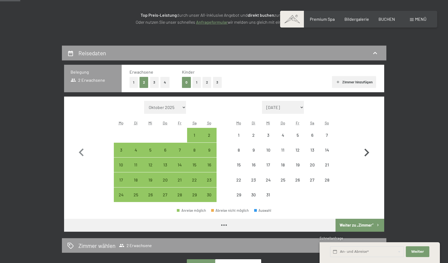
click at [365, 154] on icon "button" at bounding box center [367, 153] width 16 height 16
select select "[DATE]"
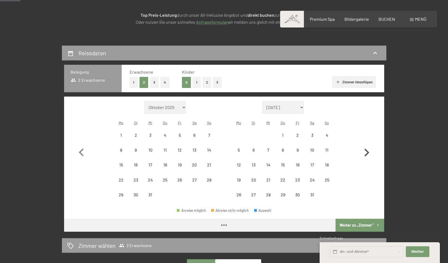
click at [365, 154] on icon "button" at bounding box center [367, 153] width 16 height 16
select select "[DATE]"
click at [364, 154] on icon "button" at bounding box center [367, 153] width 16 height 16
select select "[DATE]"
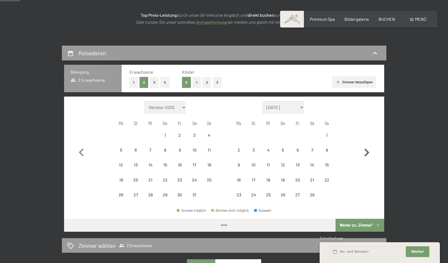
select select "[DATE]"
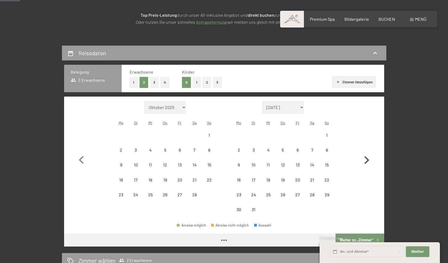
click at [364, 154] on icon "button" at bounding box center [367, 161] width 16 height 16
select select "[DATE]"
click at [364, 154] on icon "button" at bounding box center [367, 161] width 16 height 16
select select "[DATE]"
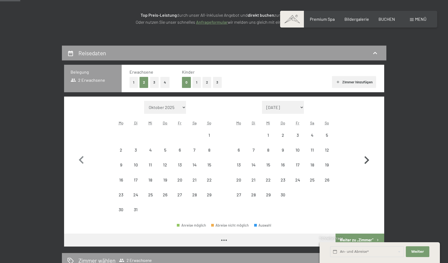
select select "[DATE]"
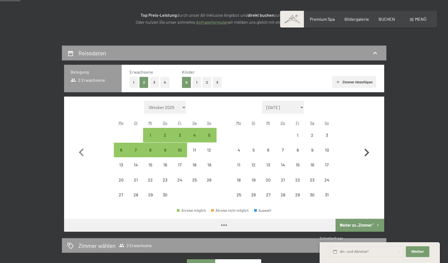
select select "[DATE]"
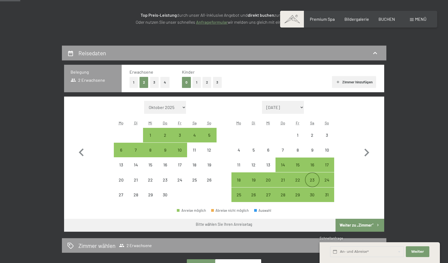
click at [315, 179] on div "23" at bounding box center [312, 185] width 14 height 14
select select "[DATE]"
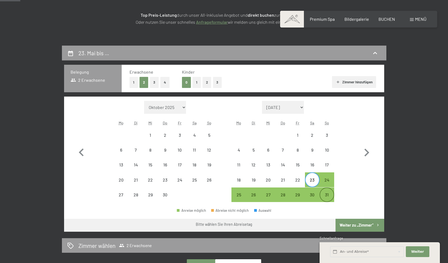
drag, startPoint x: 325, startPoint y: 191, endPoint x: 329, endPoint y: 195, distance: 5.4
click at [325, 192] on div "31" at bounding box center [327, 195] width 14 height 14
select select "[DATE]"
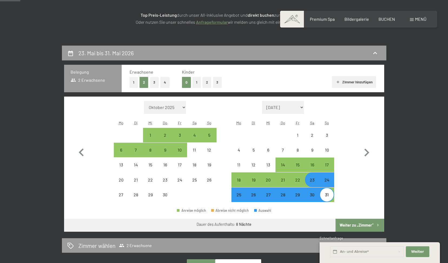
click at [358, 225] on button "Weiter zu „Zimmer“" at bounding box center [359, 225] width 48 height 13
select select "[DATE]"
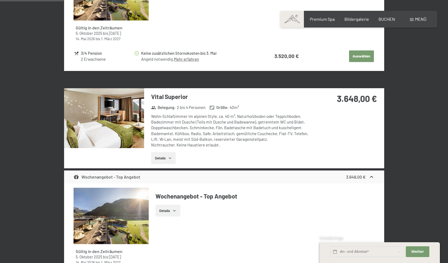
scroll to position [320, 0]
